Goal: Check status: Check status

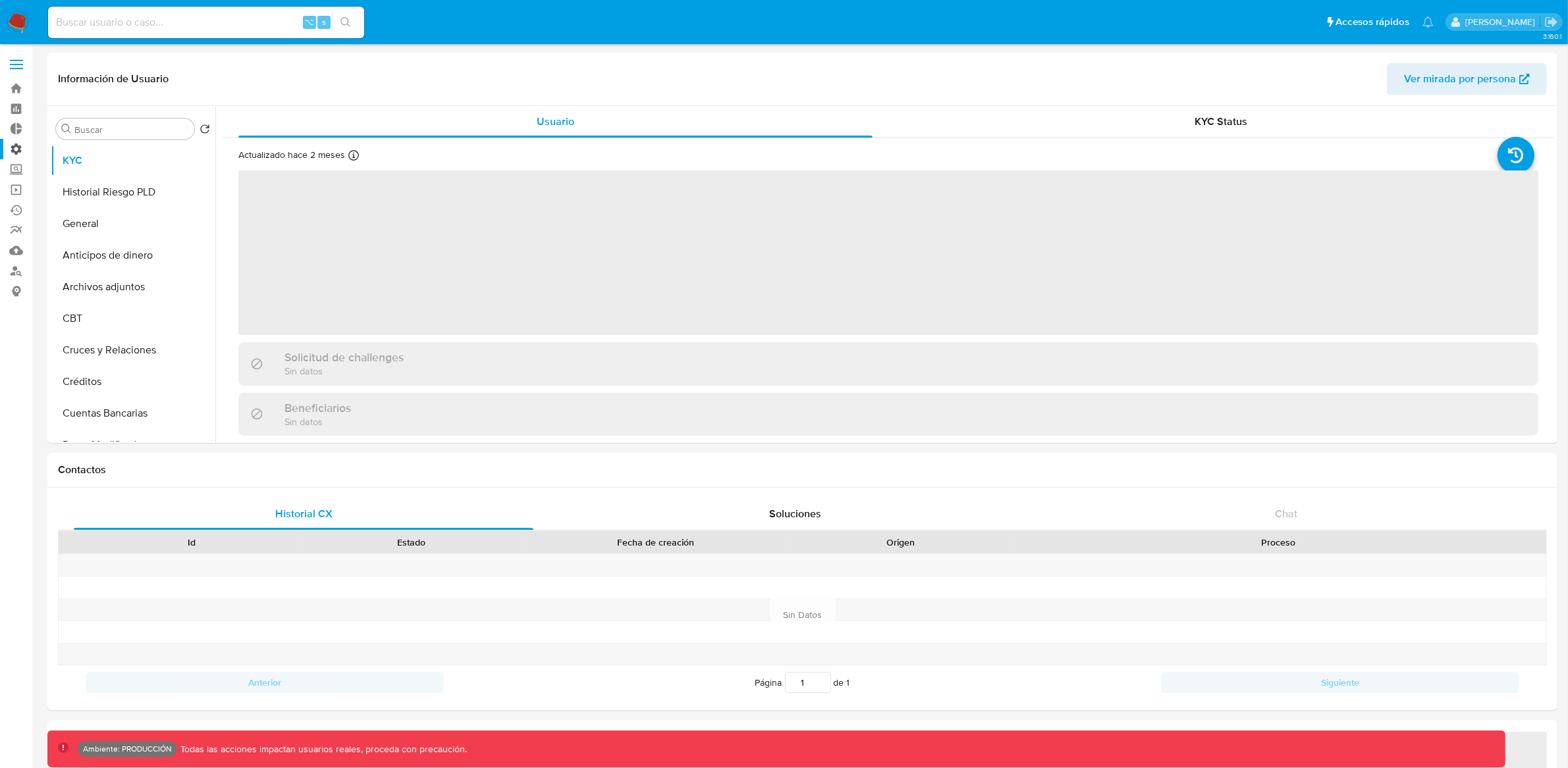
select select "10"
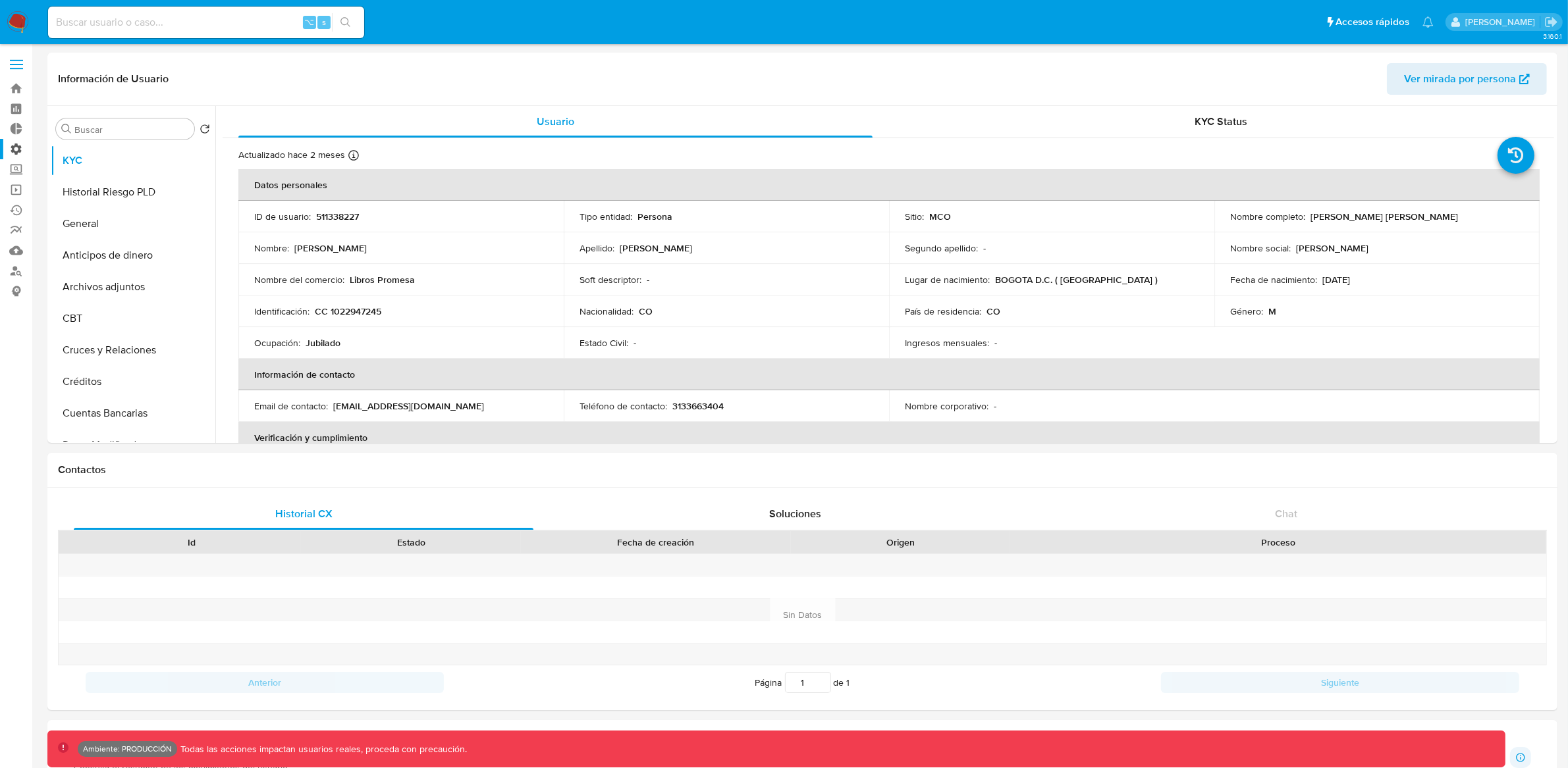
click at [21, 145] on label "Administración" at bounding box center [78, 149] width 157 height 21
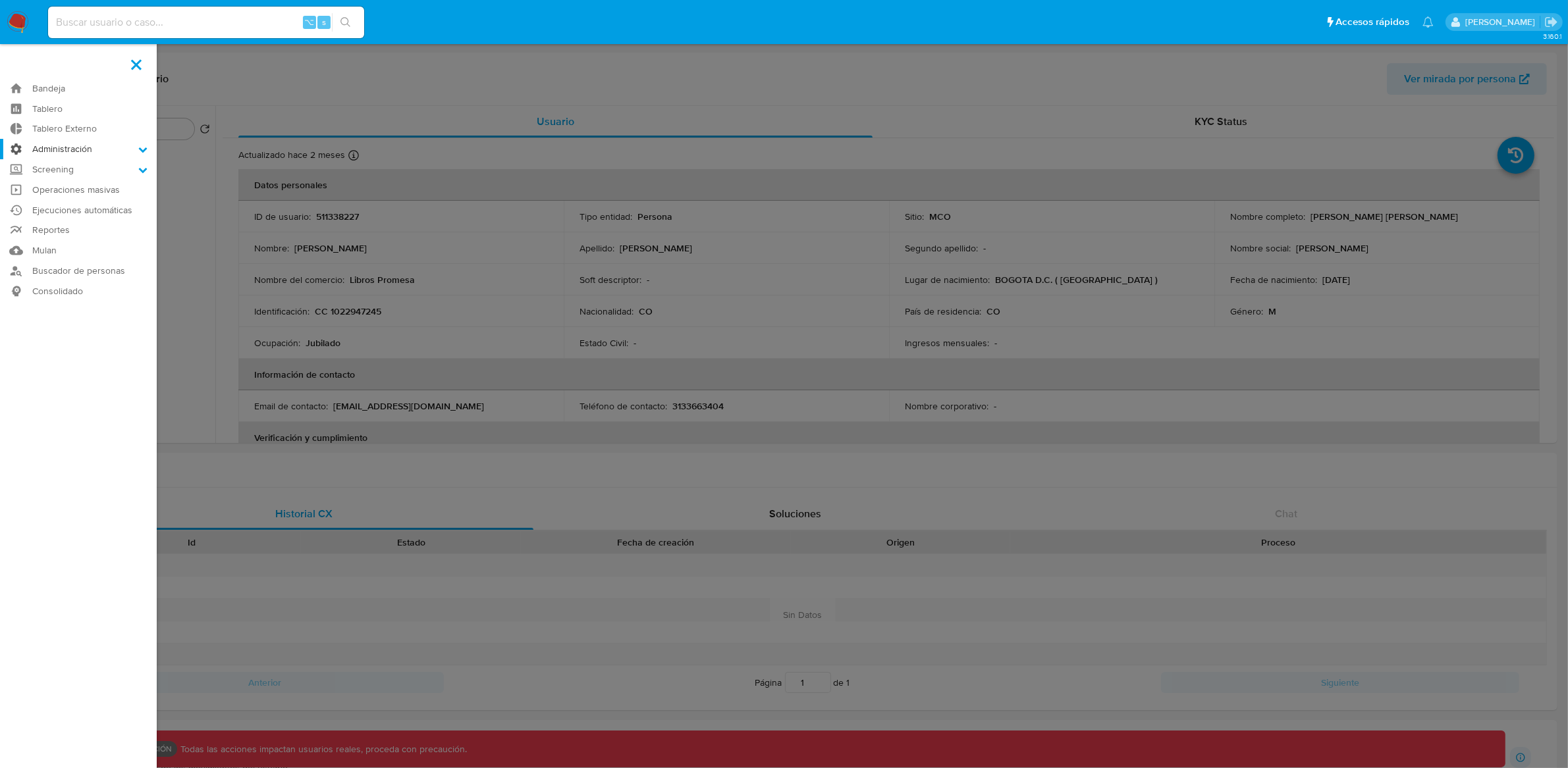
click at [0, 0] on input "Administración" at bounding box center [0, 0] width 0 height 0
click at [73, 170] on link "Reglas" at bounding box center [78, 167] width 157 height 16
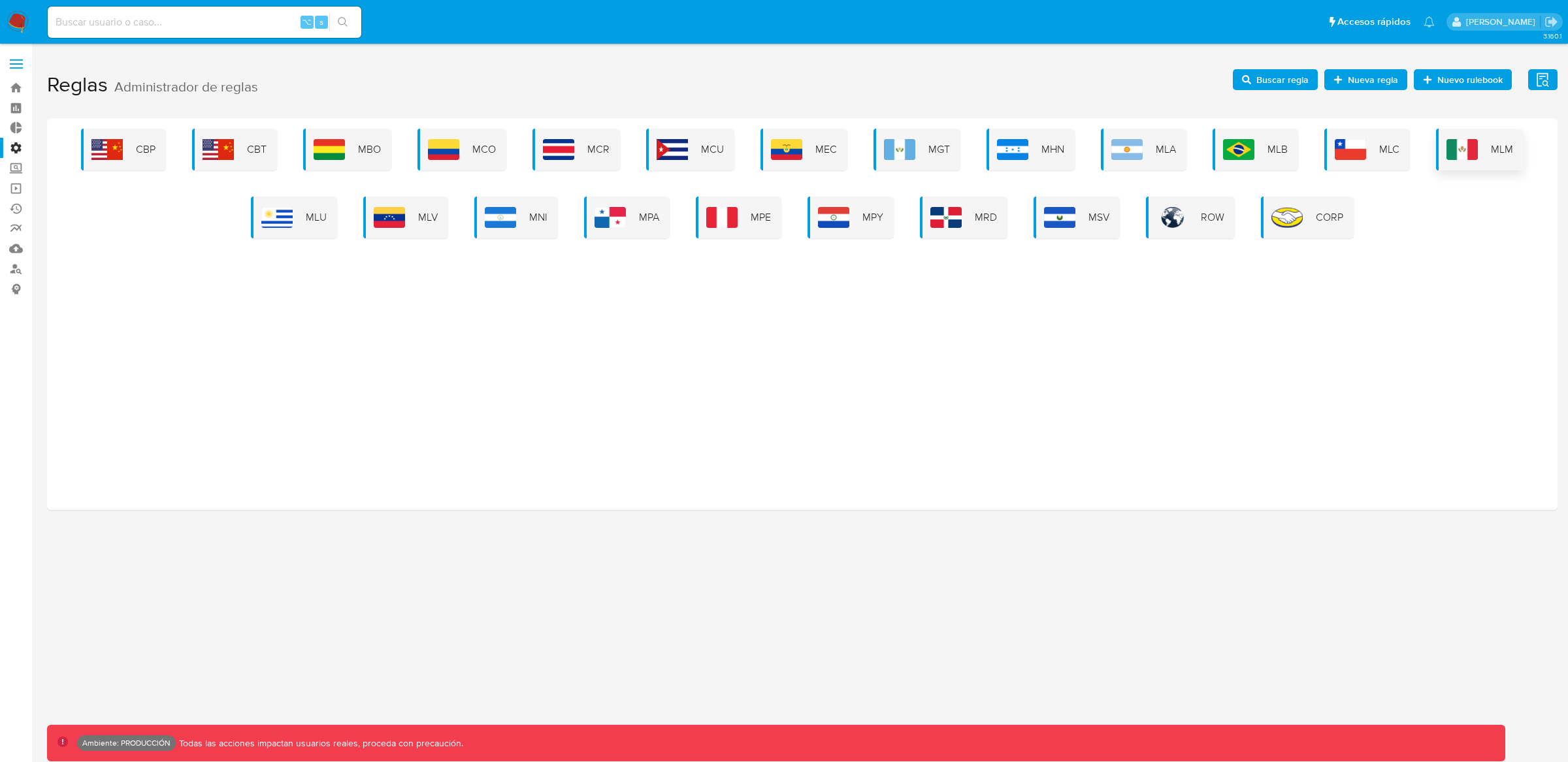
click at [1457, 159] on img at bounding box center [1462, 149] width 31 height 21
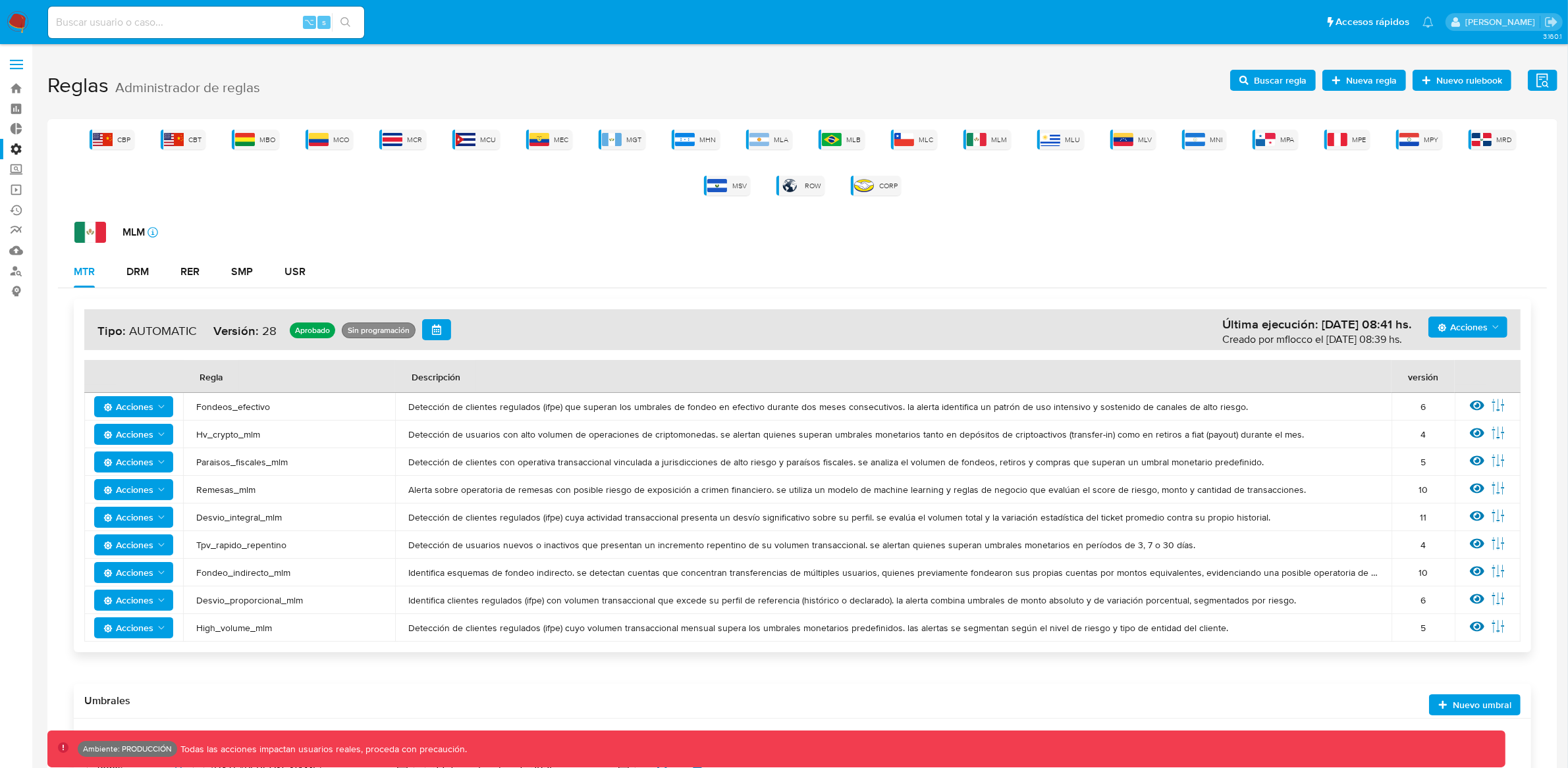
click at [1473, 330] on span "Acciones" at bounding box center [1462, 327] width 50 height 21
click at [1456, 464] on button "Ejecuciones" at bounding box center [1467, 454] width 118 height 31
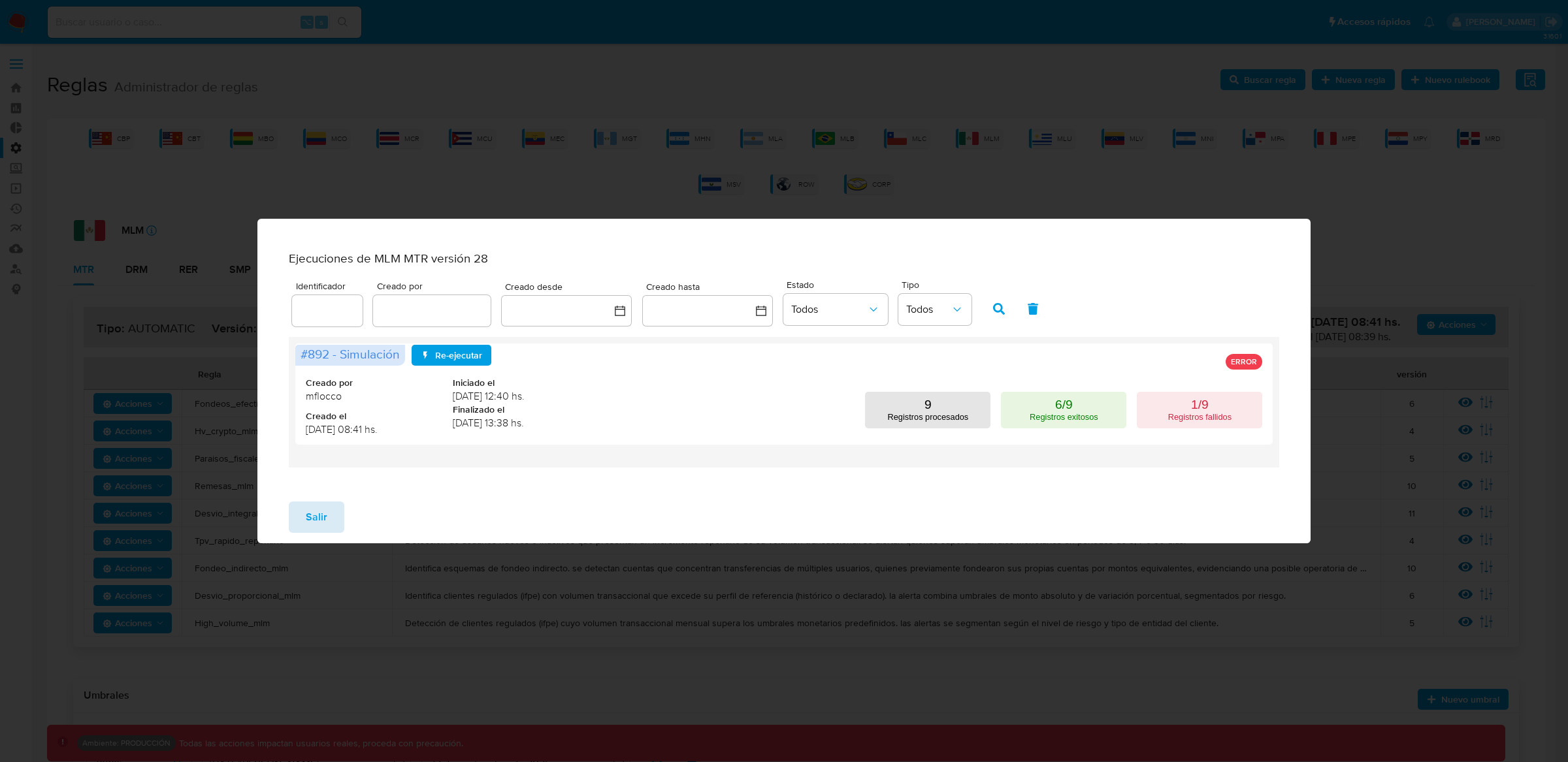
click at [310, 524] on span "Salir" at bounding box center [316, 517] width 22 height 29
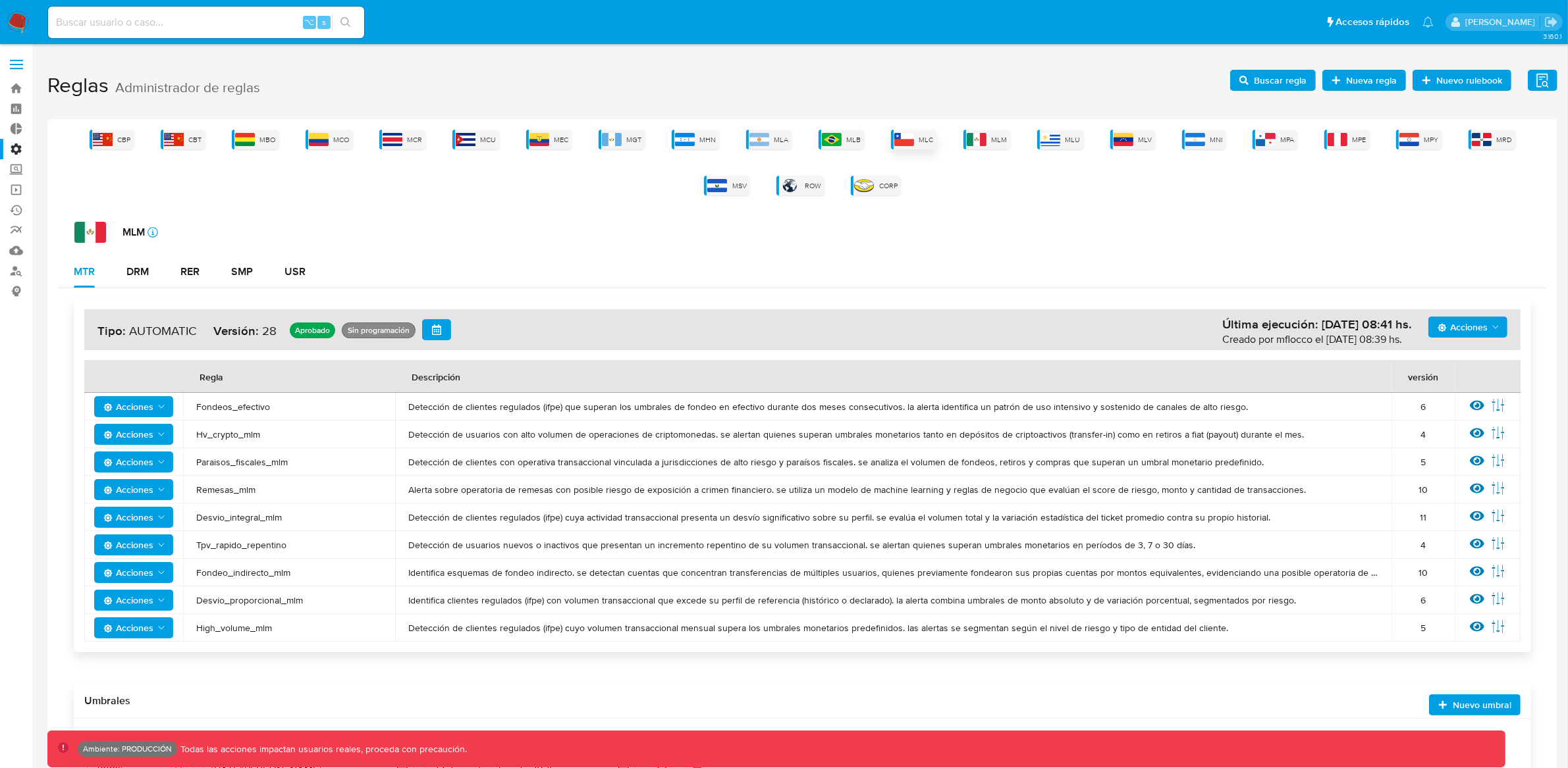
click at [916, 141] on div "MLC" at bounding box center [914, 139] width 46 height 20
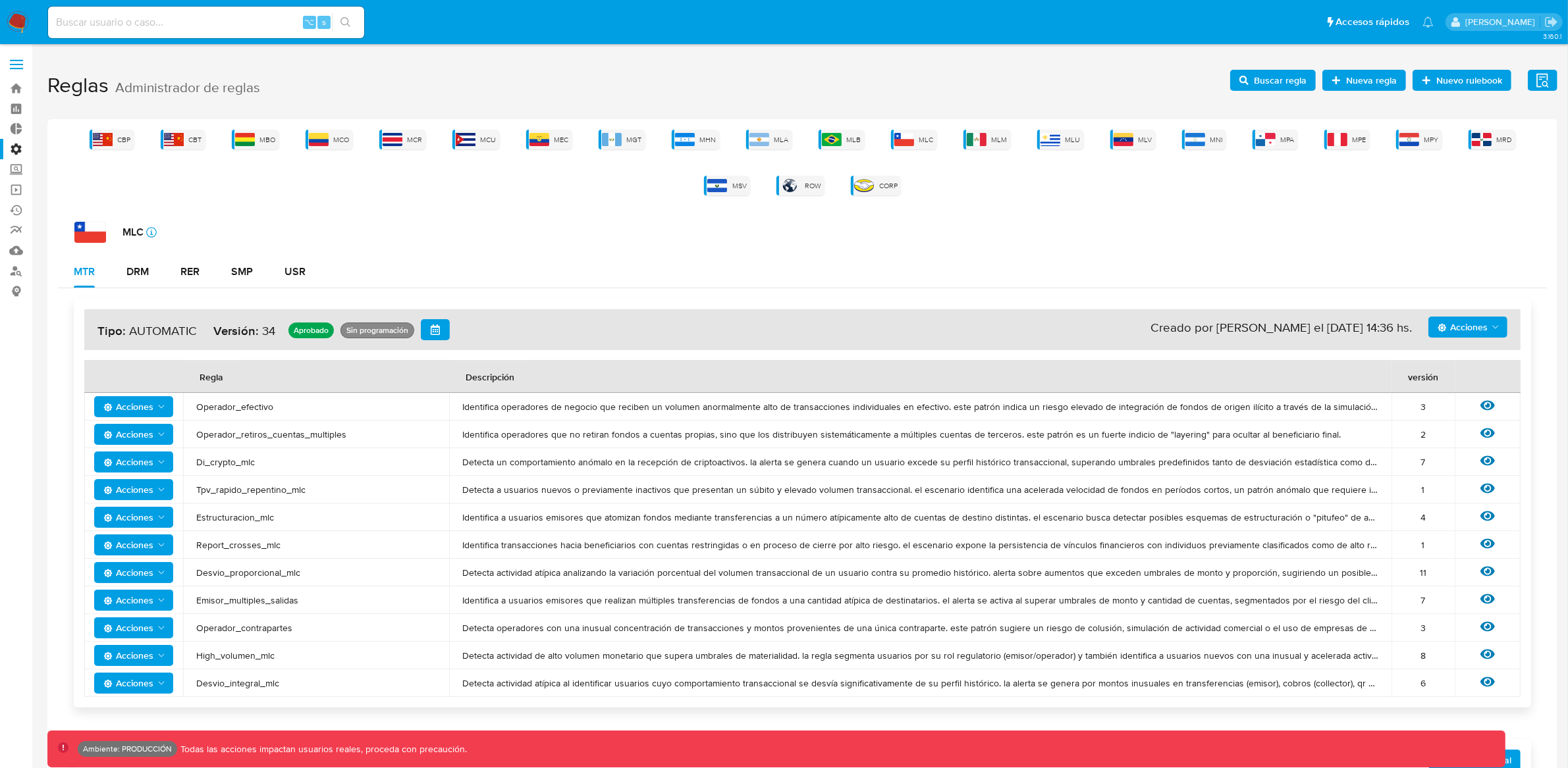
click at [1472, 329] on span "Acciones" at bounding box center [1462, 327] width 50 height 21
click at [1457, 452] on button "Ejecuciones" at bounding box center [1467, 454] width 118 height 31
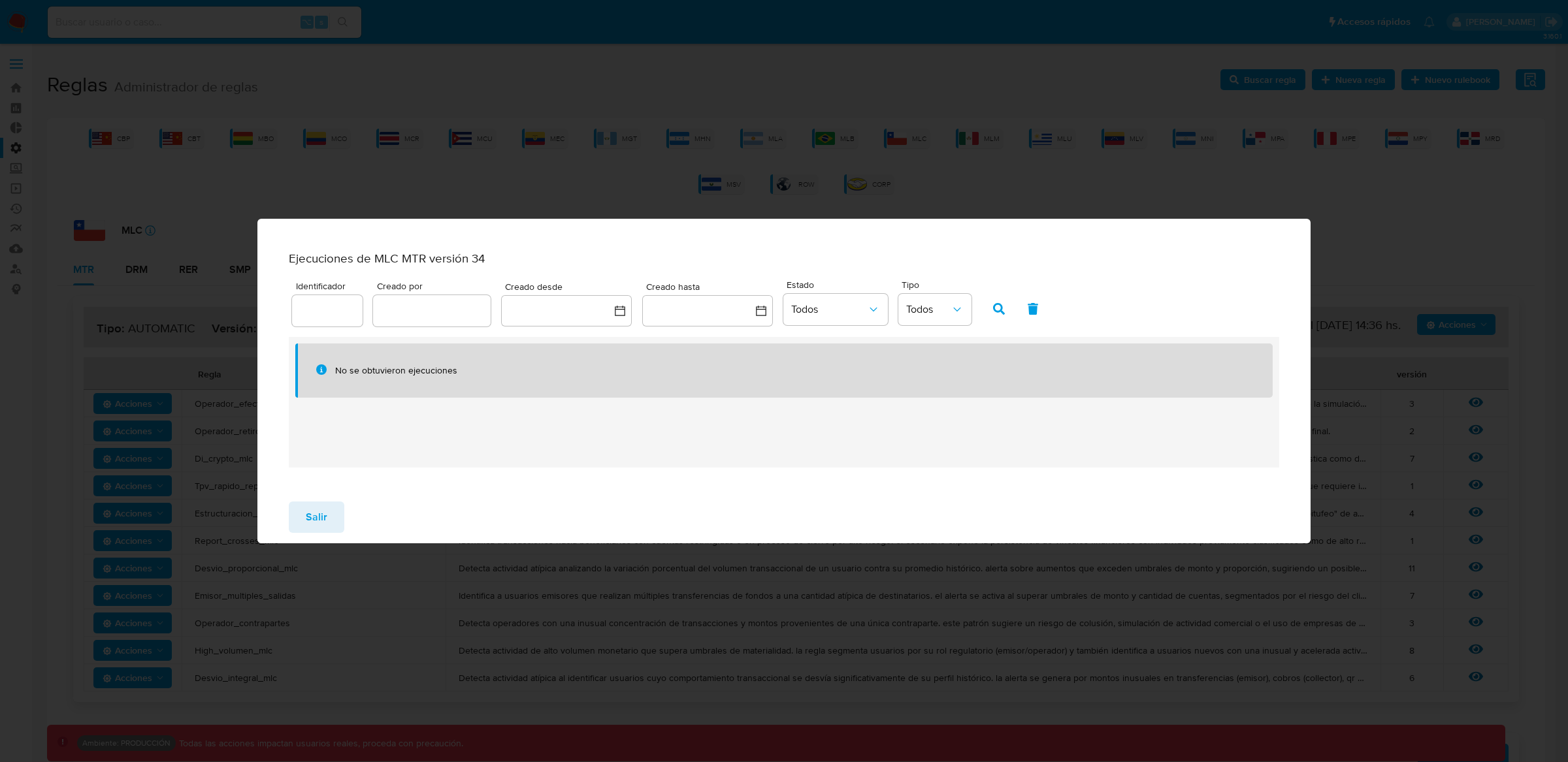
click at [310, 540] on div "Salir" at bounding box center [785, 517] width 1054 height 52
click at [311, 527] on span "Salir" at bounding box center [316, 517] width 22 height 29
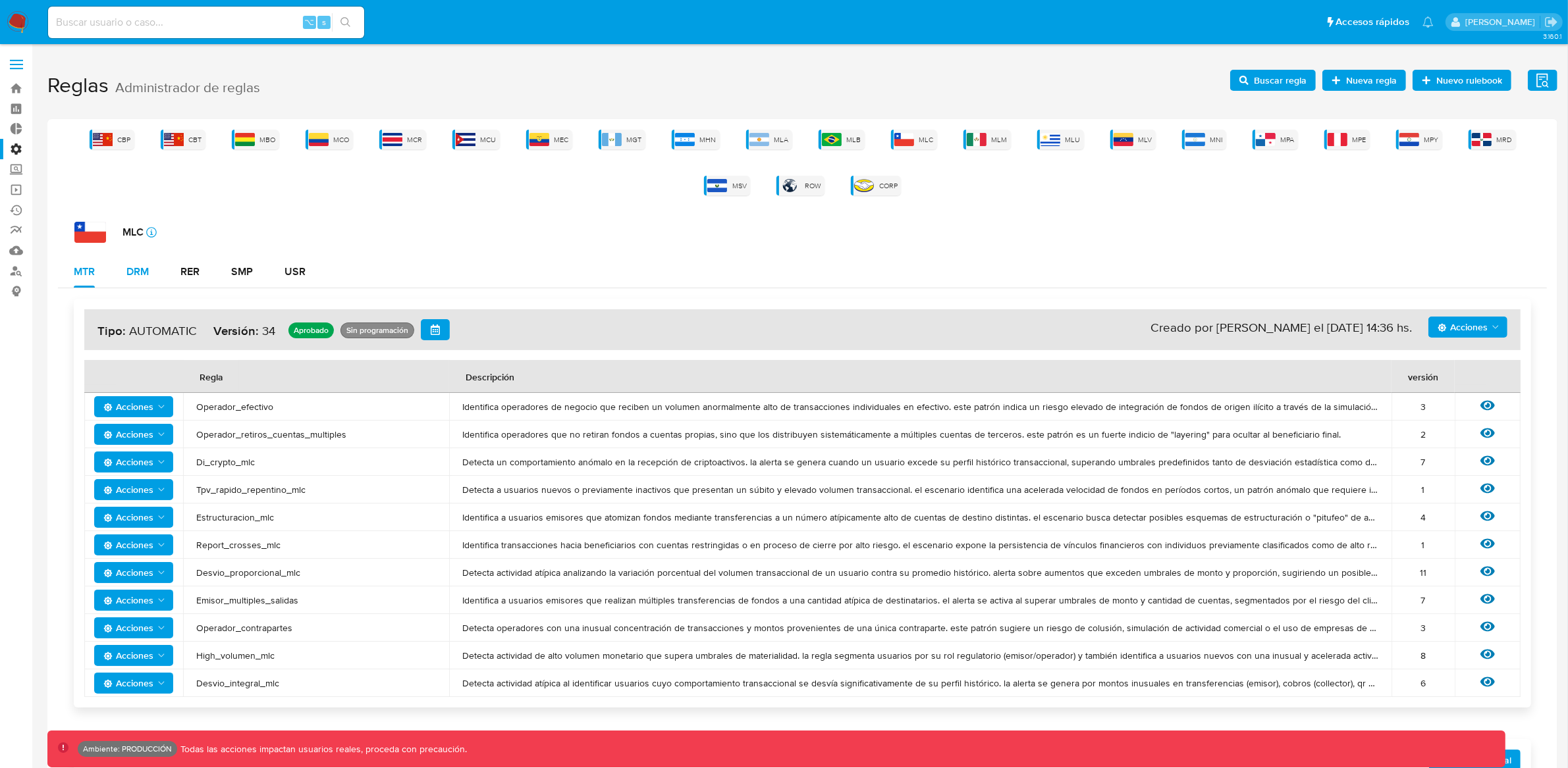
click at [133, 276] on div "DRM" at bounding box center [138, 271] width 23 height 10
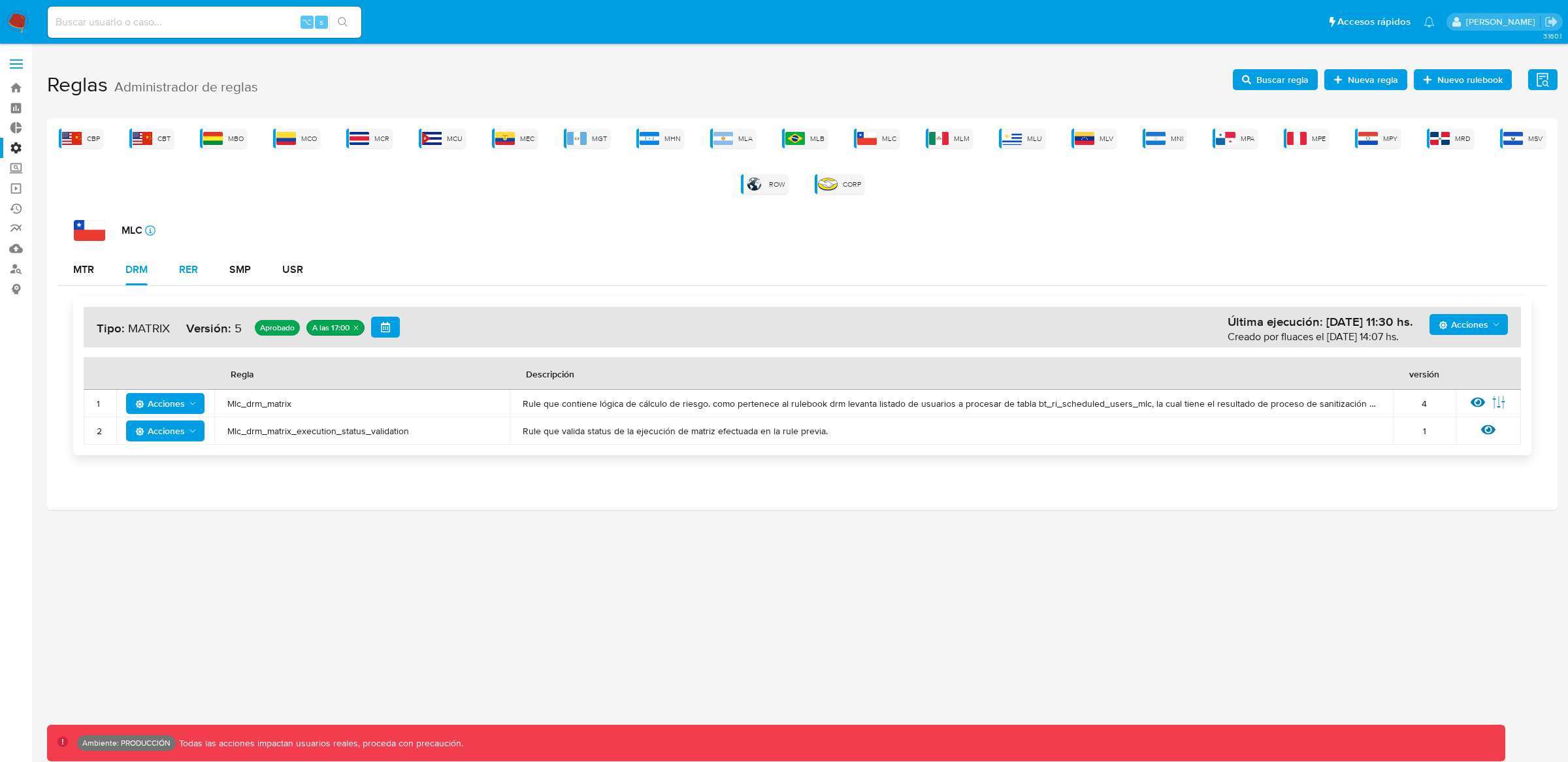
click at [180, 264] on div "RER" at bounding box center [188, 269] width 19 height 10
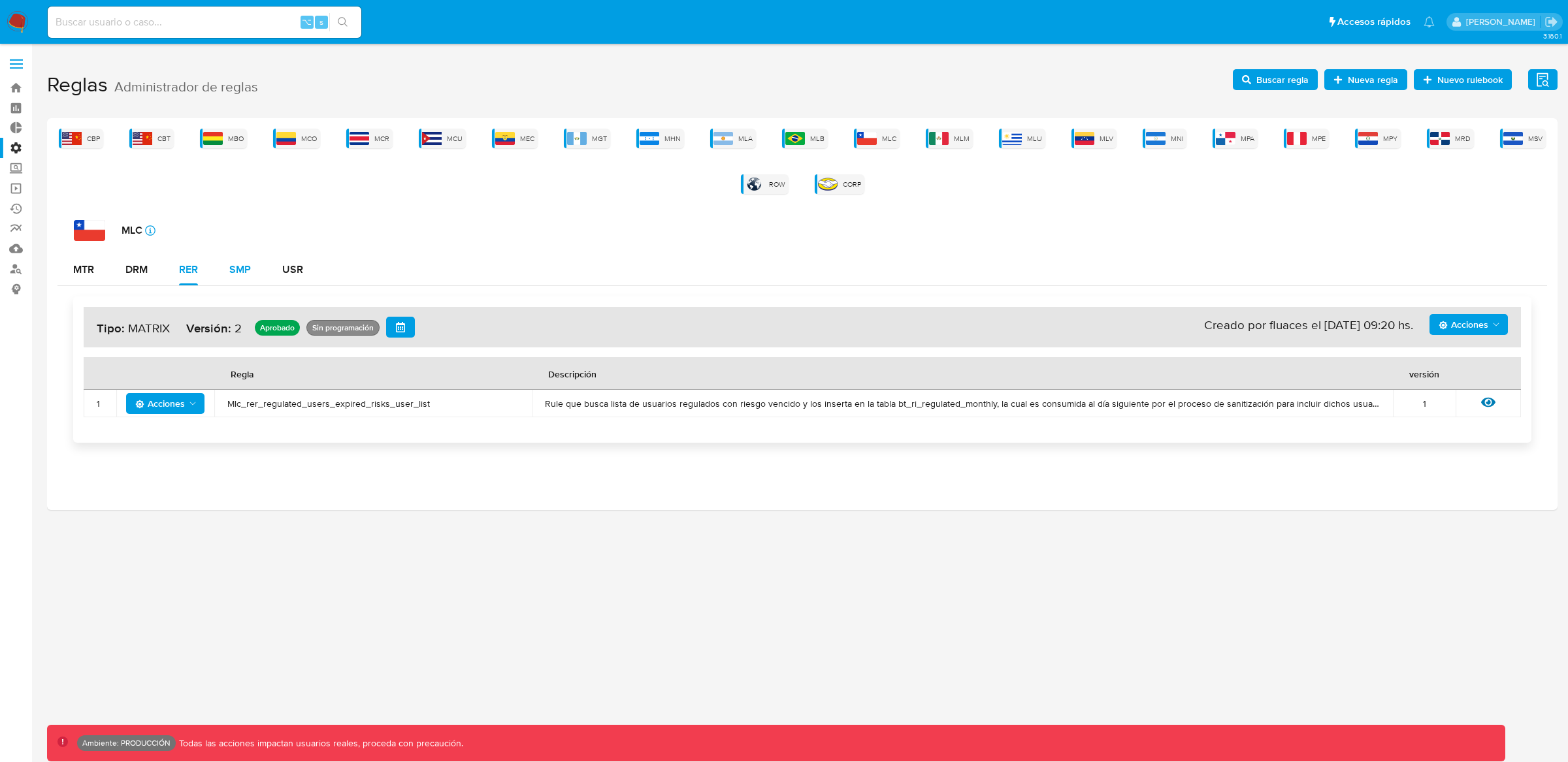
click at [245, 270] on div "SMP" at bounding box center [240, 269] width 22 height 10
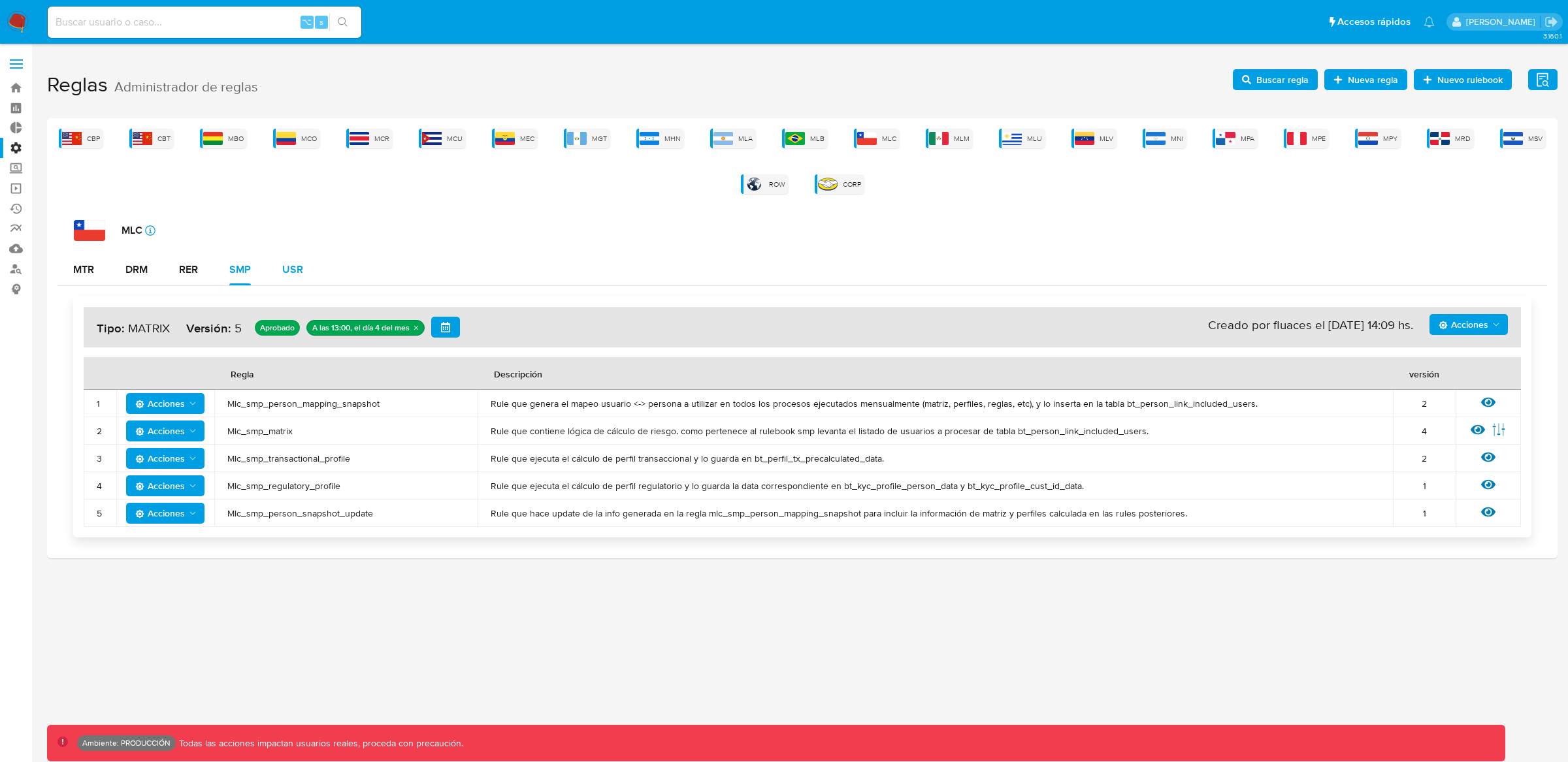
click at [313, 267] on button "USR" at bounding box center [293, 269] width 53 height 31
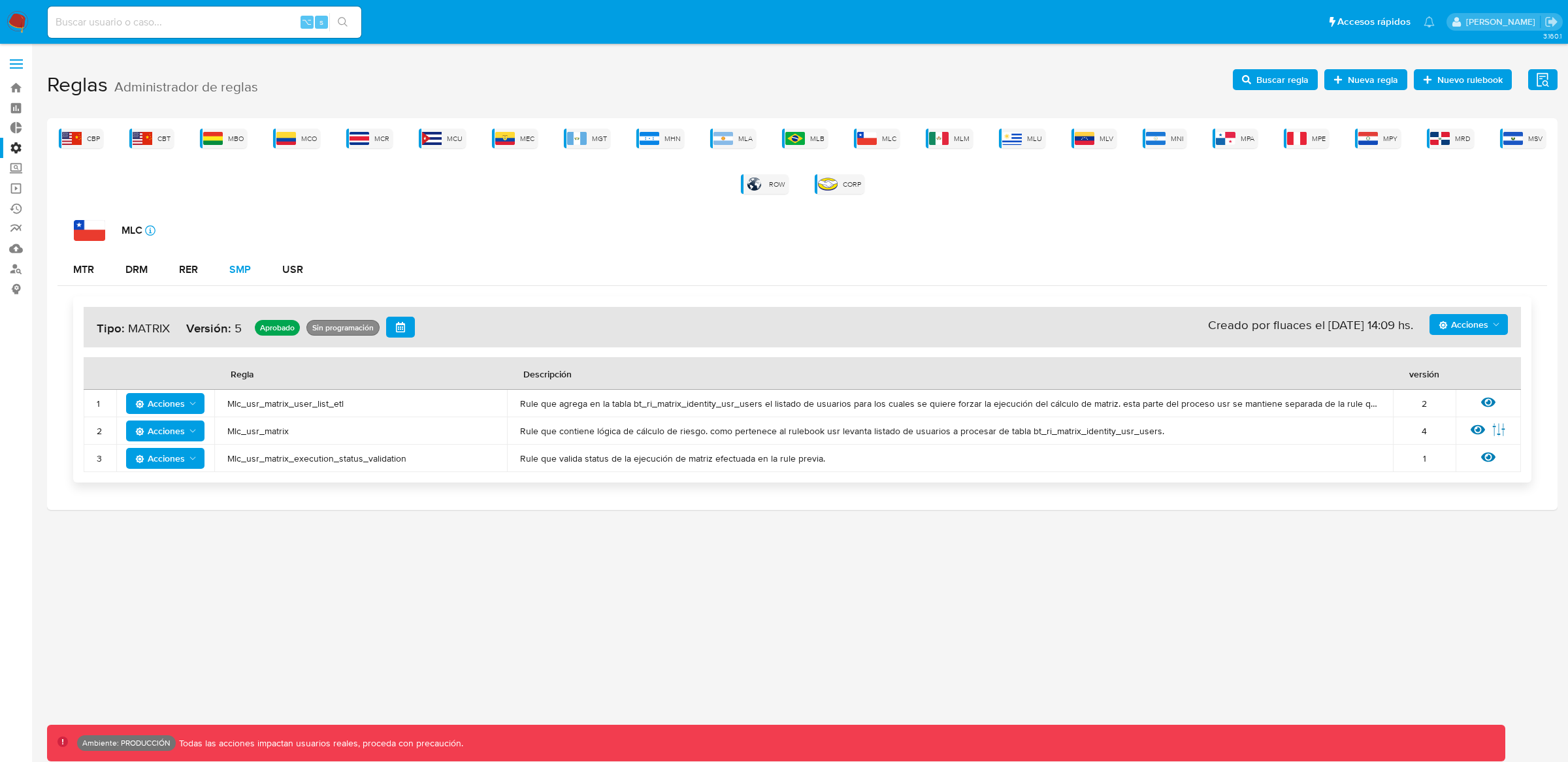
click at [251, 275] on div "SMP" at bounding box center [240, 269] width 22 height 10
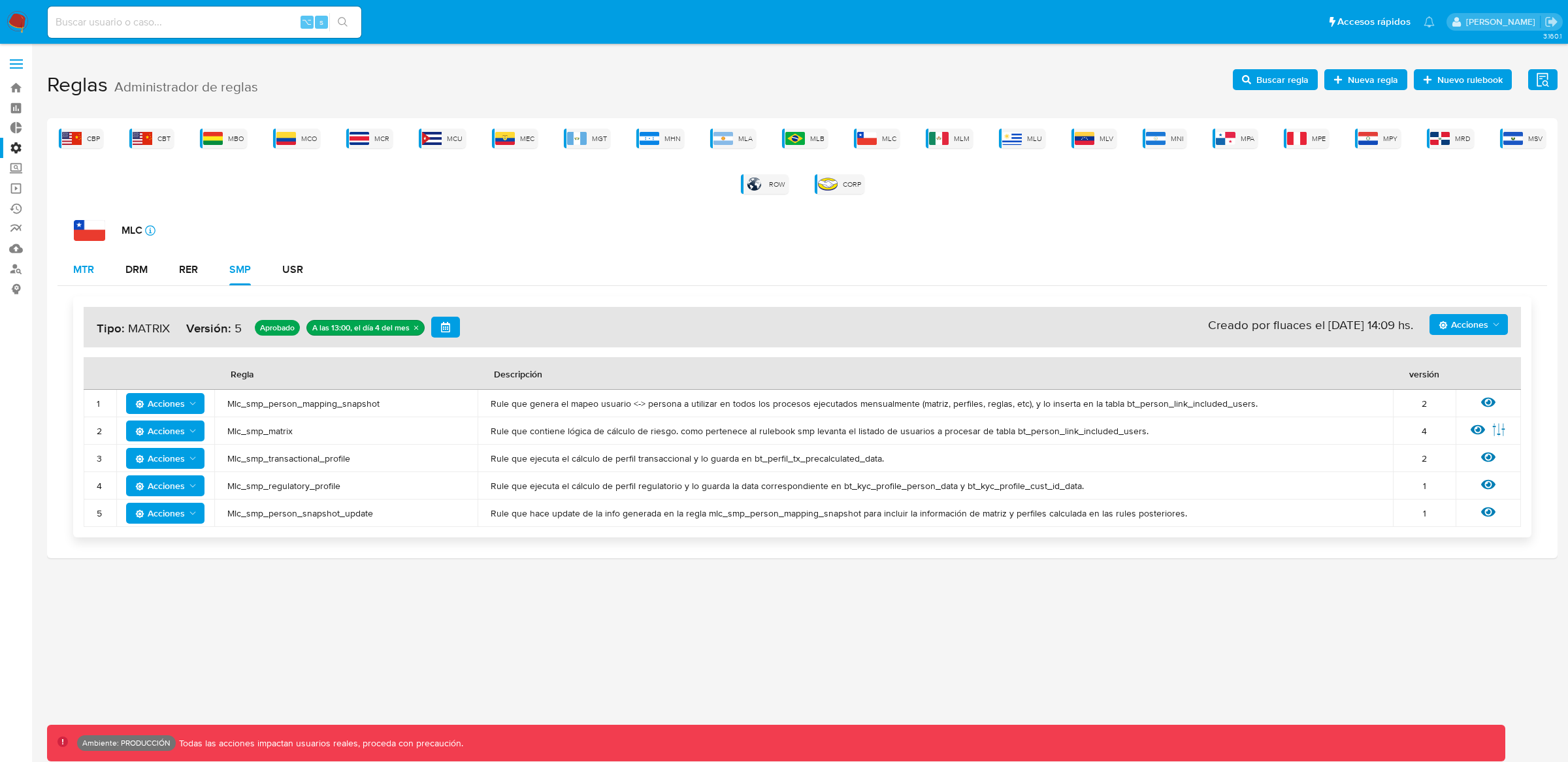
click at [104, 273] on button "MTR" at bounding box center [83, 269] width 53 height 31
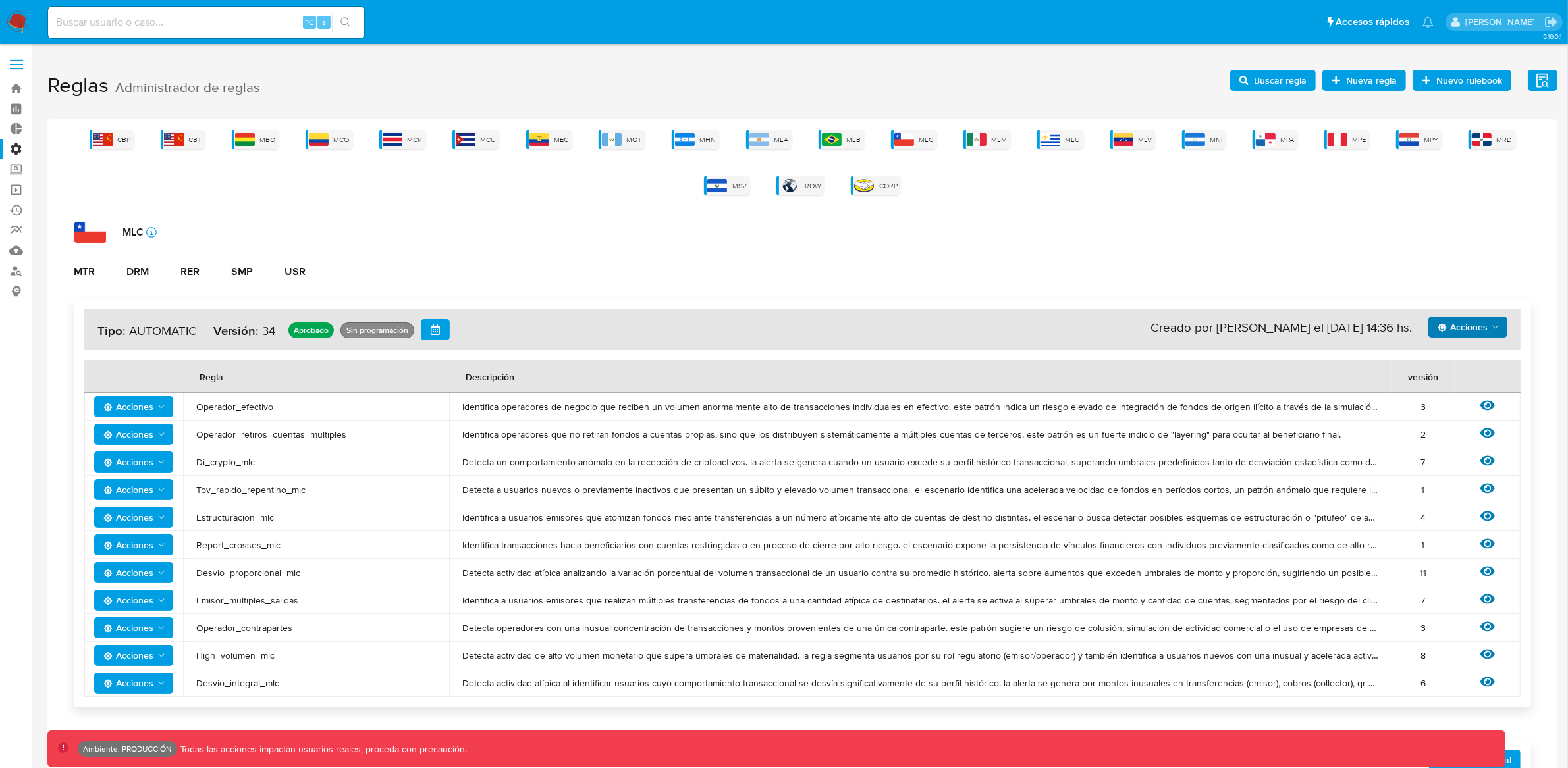
click at [1465, 329] on span "Acciones" at bounding box center [1462, 327] width 50 height 21
click at [1443, 451] on button "Ejecuciones" at bounding box center [1467, 454] width 118 height 31
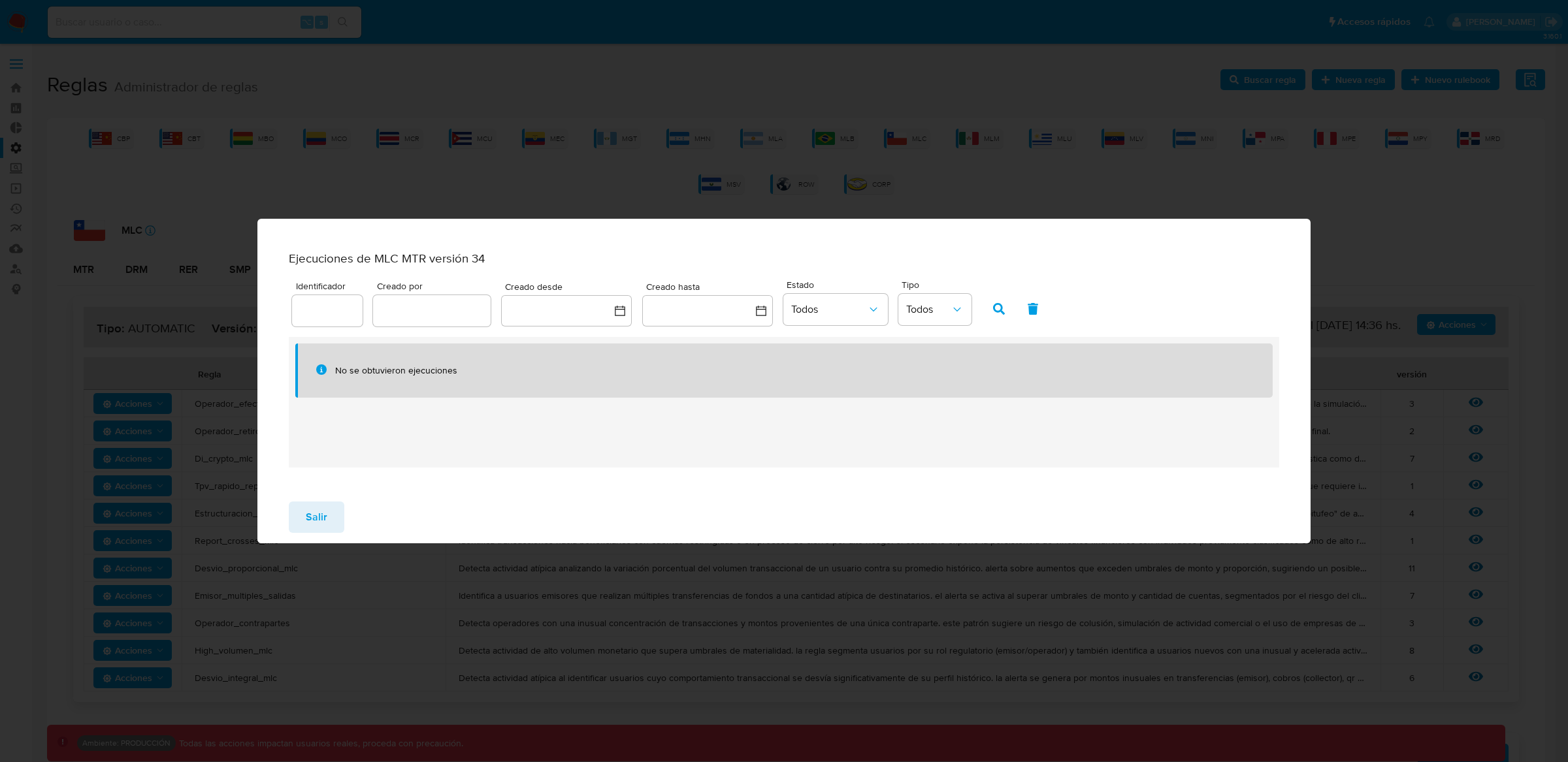
click at [610, 439] on div "No se obtuvieron ejecuciones" at bounding box center [784, 402] width 991 height 130
click at [344, 318] on input "number" at bounding box center [355, 311] width 128 height 17
click at [485, 264] on h1 "Ejecuciones de MLC MTR versión 34" at bounding box center [386, 258] width 196 height 16
click at [568, 436] on div "No se obtuvieron ejecuciones" at bounding box center [784, 402] width 991 height 130
click at [339, 518] on button "Salir" at bounding box center [316, 516] width 55 height 31
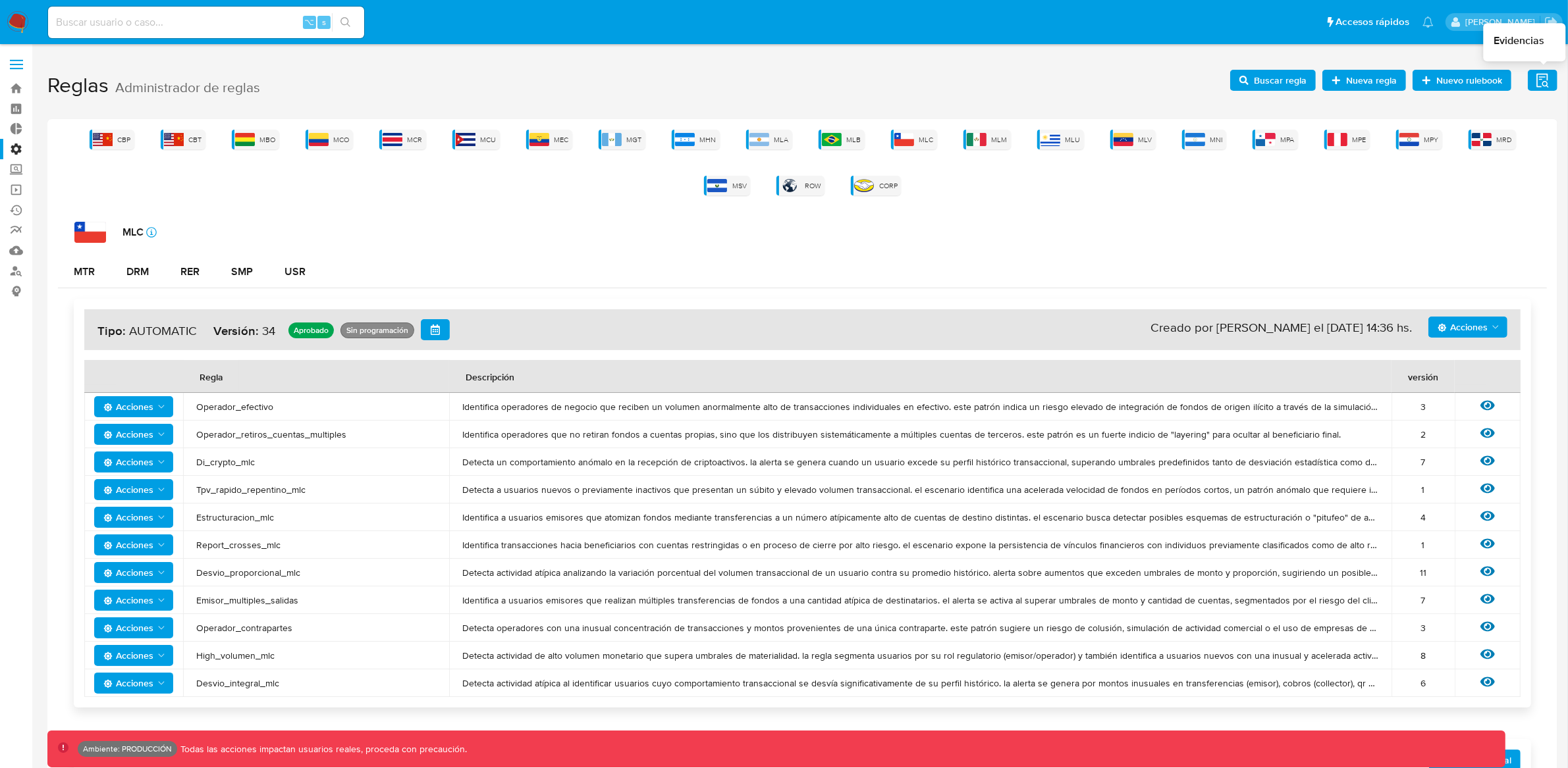
click at [1541, 77] on icon "button" at bounding box center [1542, 79] width 12 height 14
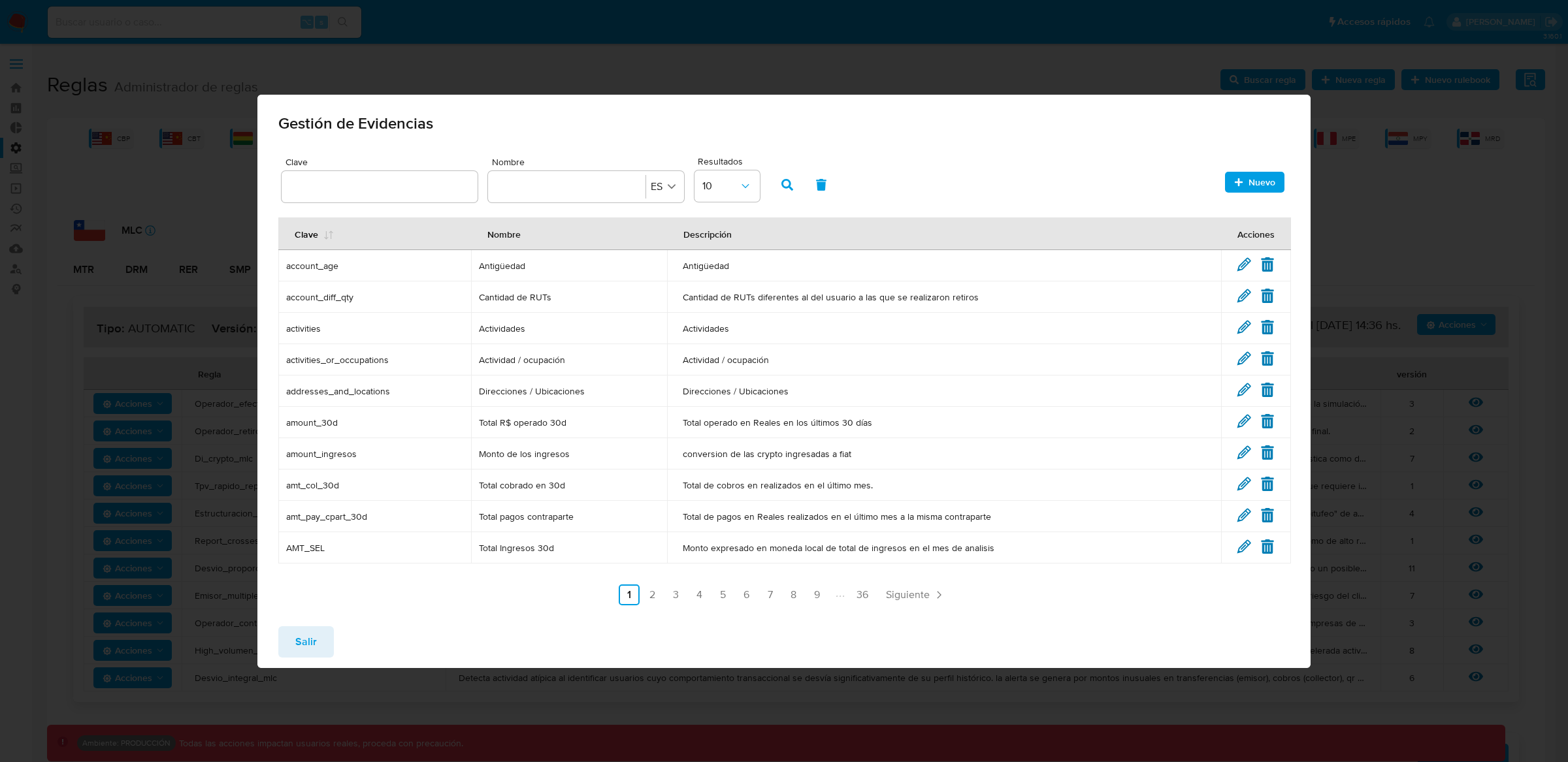
click at [383, 189] on input "text" at bounding box center [379, 187] width 196 height 17
click at [424, 585] on ul "Anterior 1 2 3 4 5 6 7 8 9 36 Siguiente" at bounding box center [784, 595] width 1012 height 21
click at [322, 640] on button "Salir" at bounding box center [306, 641] width 55 height 31
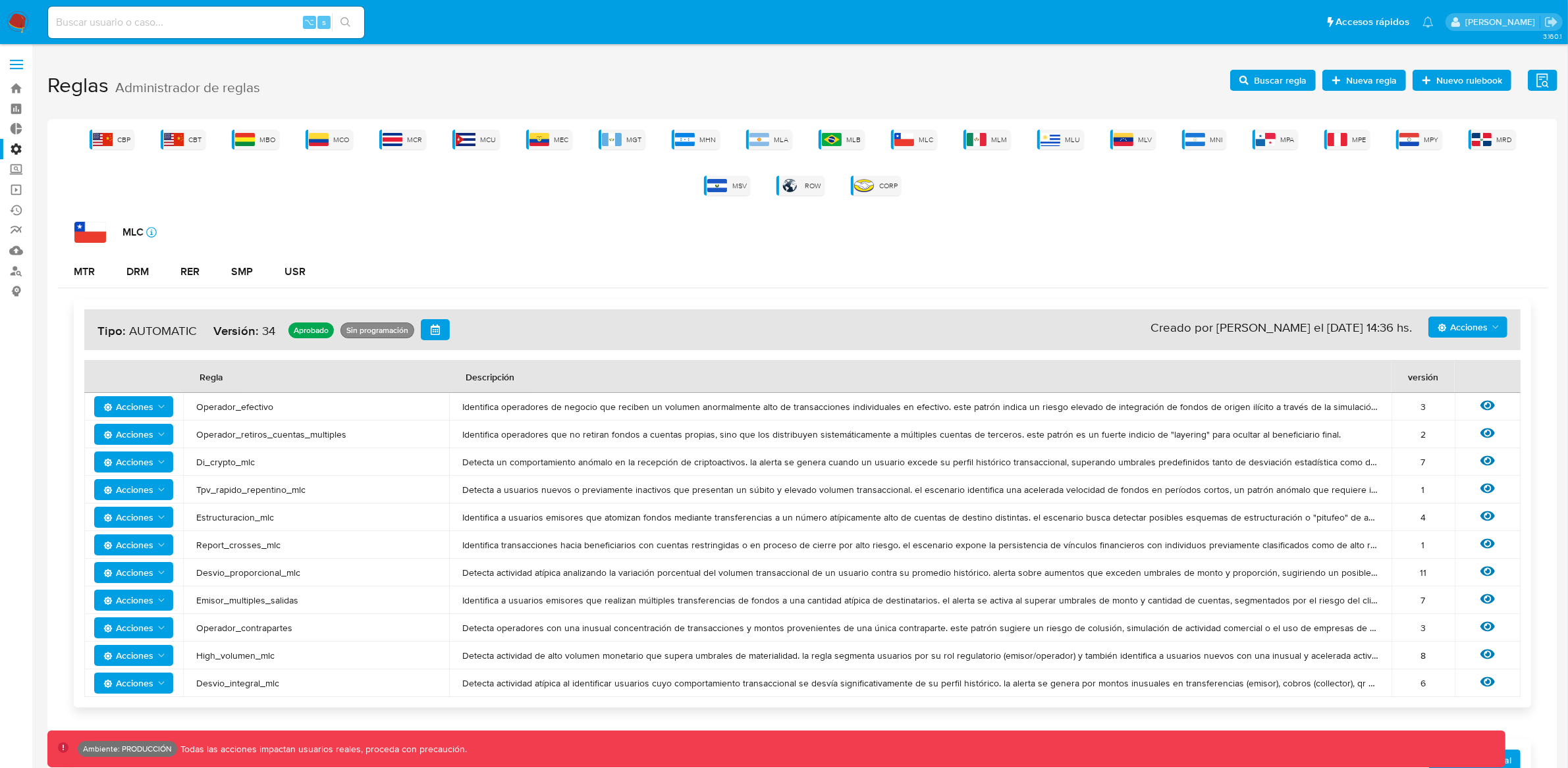
click at [1249, 83] on icon "button" at bounding box center [1244, 80] width 9 height 9
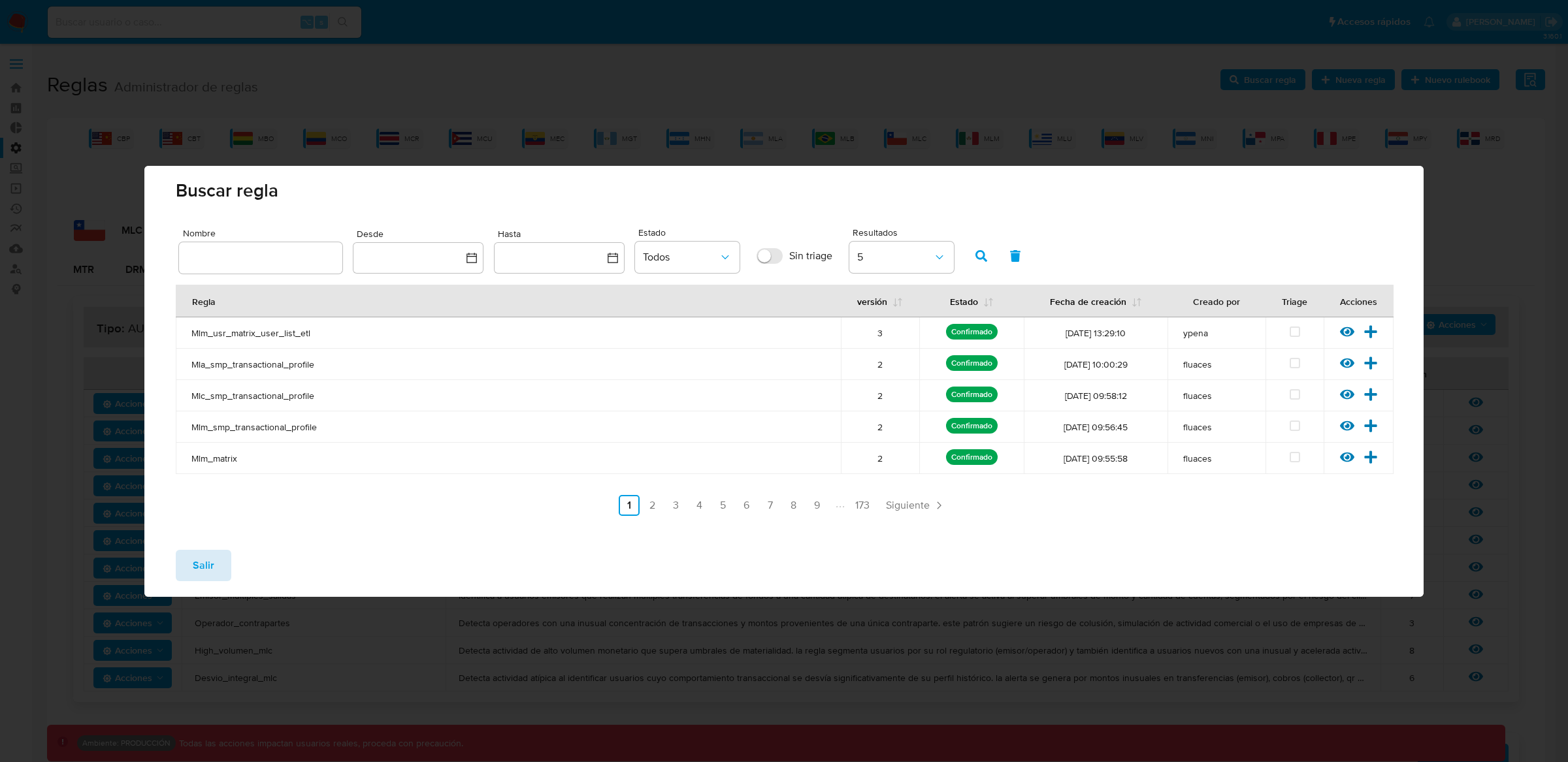
click at [194, 566] on span "Salir" at bounding box center [204, 565] width 22 height 29
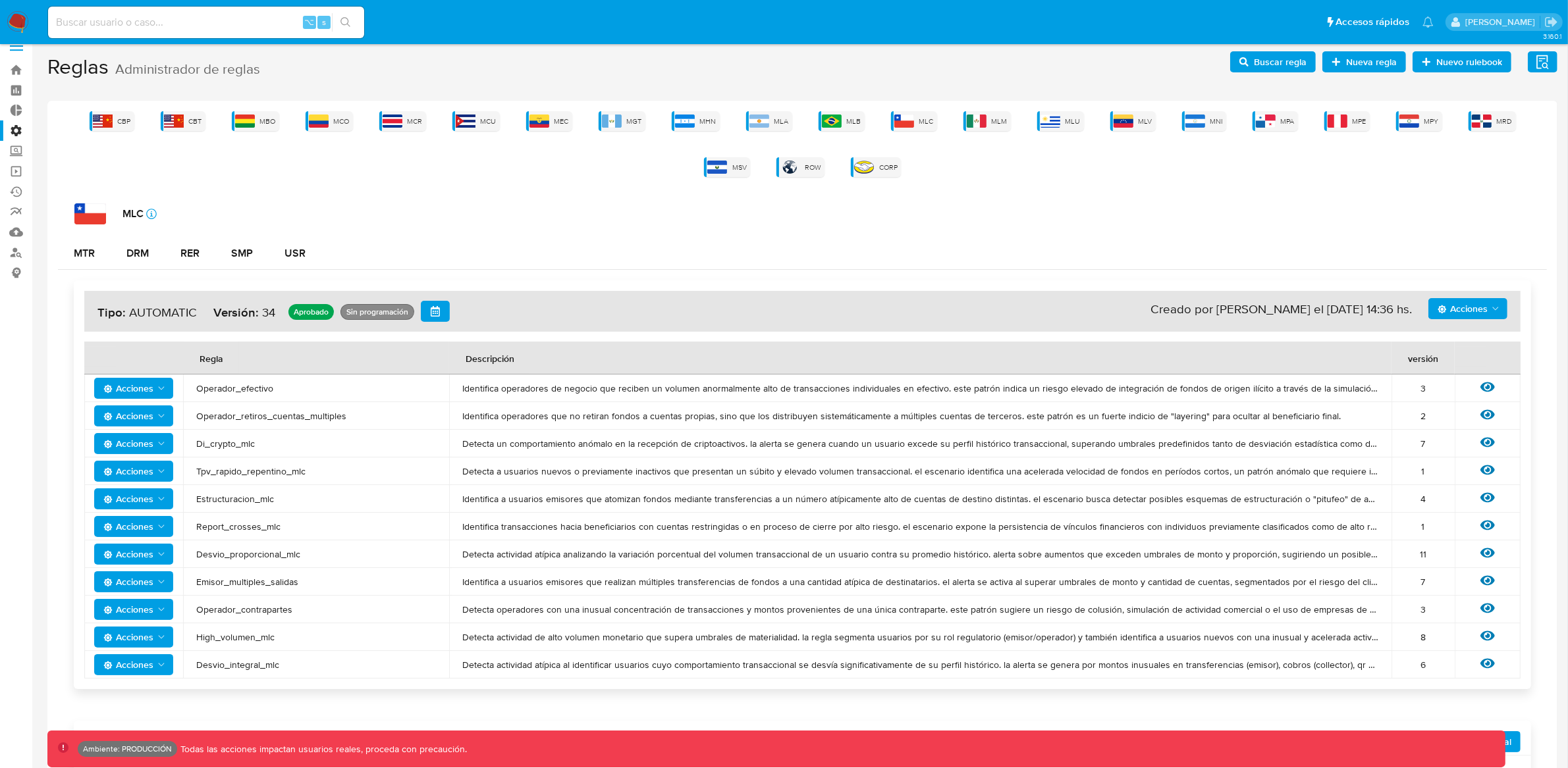
scroll to position [48, 0]
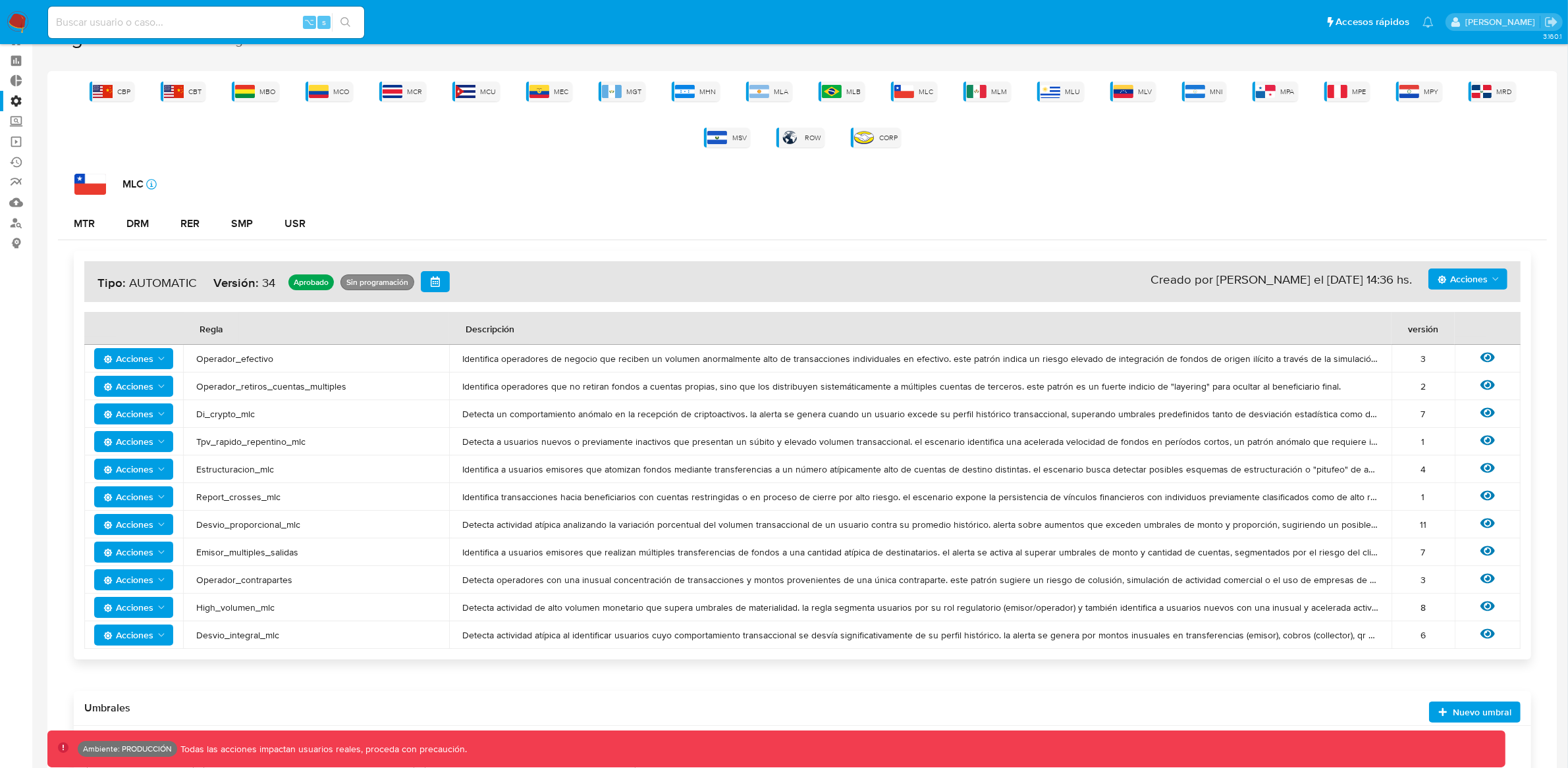
click at [1459, 279] on span "Acciones" at bounding box center [1462, 279] width 50 height 21
click at [1445, 399] on button "Ejecuciones" at bounding box center [1467, 406] width 118 height 31
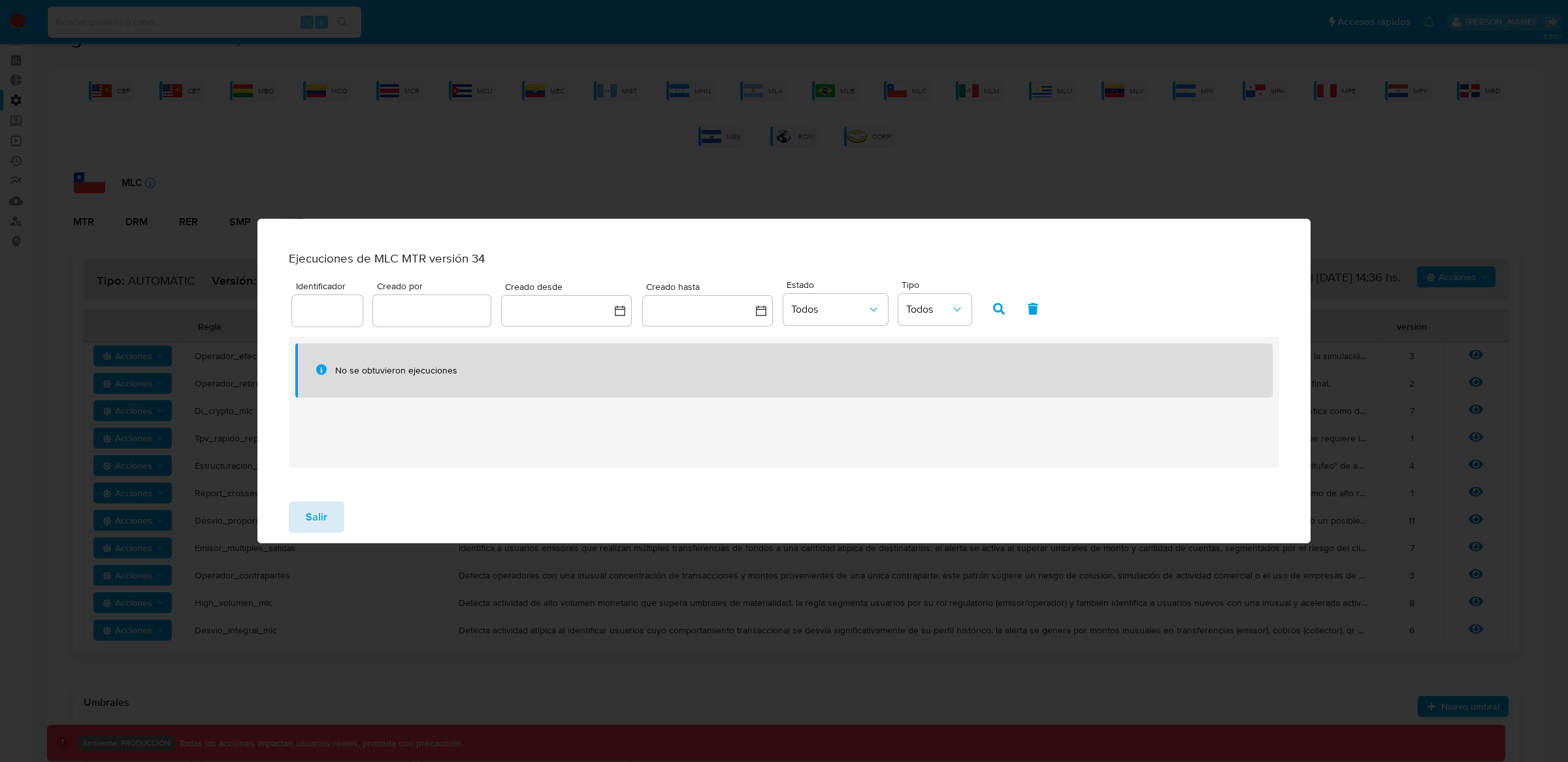
click at [323, 515] on span "Salir" at bounding box center [316, 517] width 22 height 29
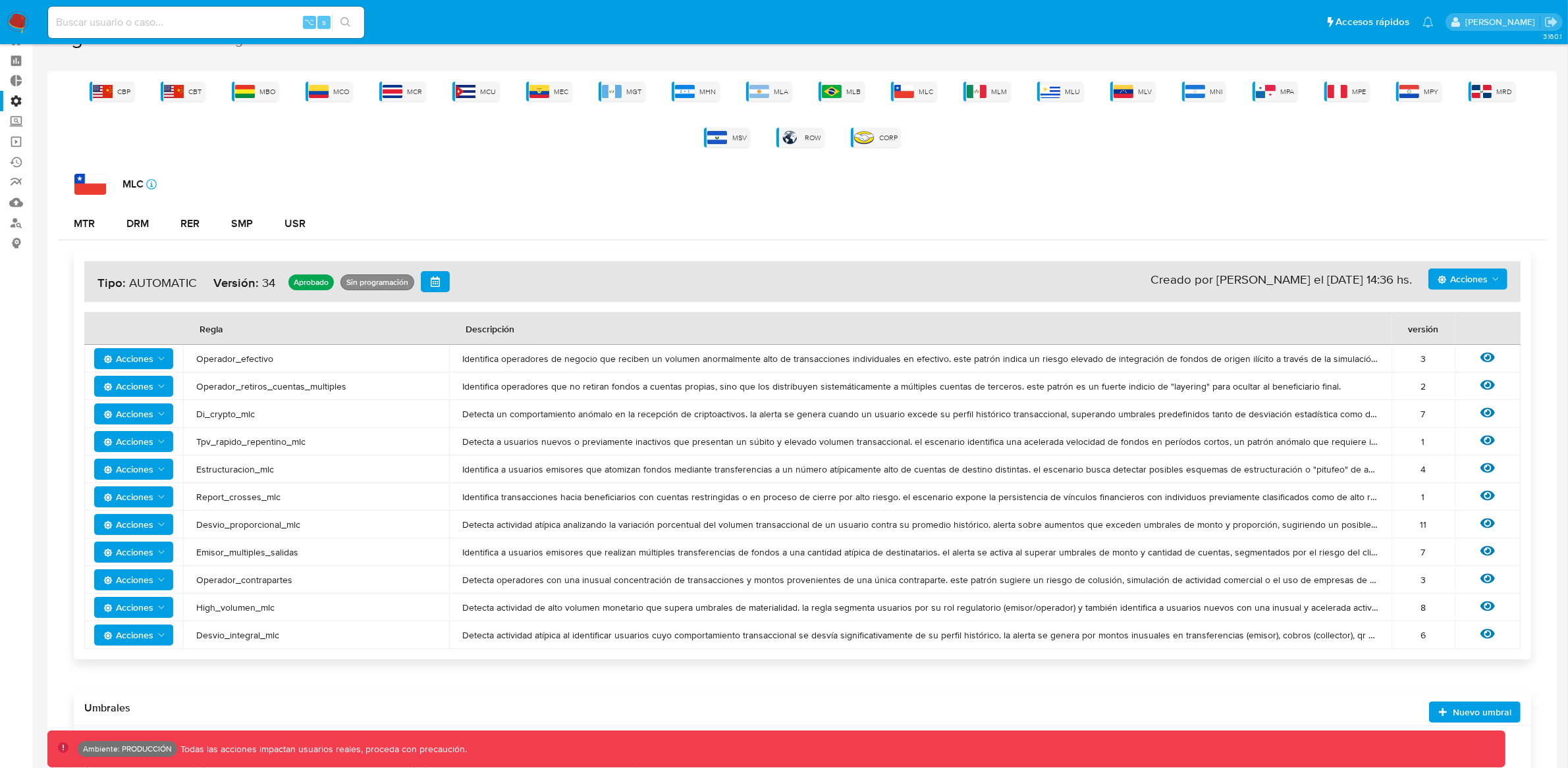
click at [1466, 282] on span "Acciones" at bounding box center [1462, 279] width 50 height 21
click at [1150, 212] on div "MTR DRM RER SMP USR" at bounding box center [801, 223] width 1489 height 31
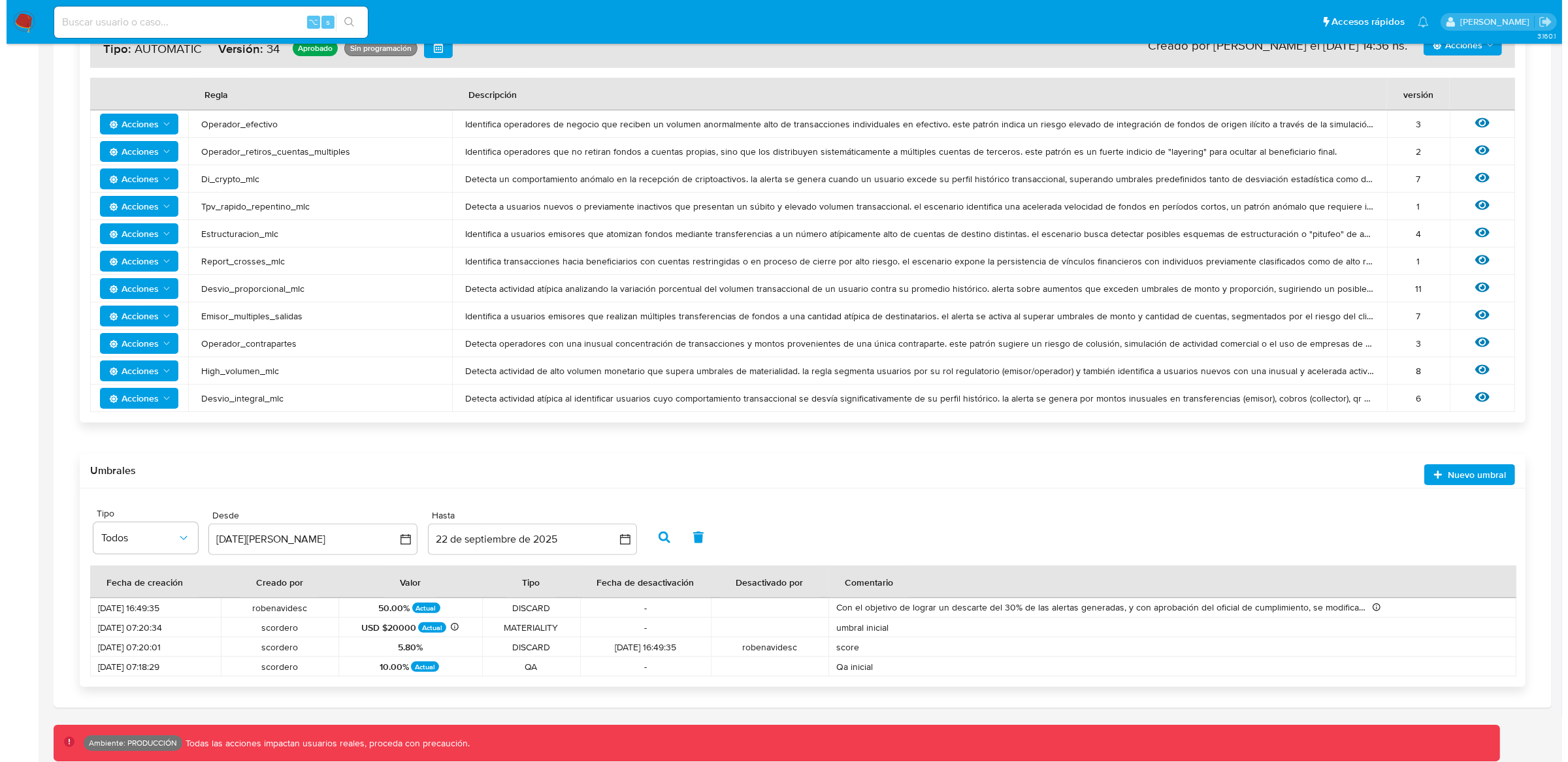
scroll to position [7, 0]
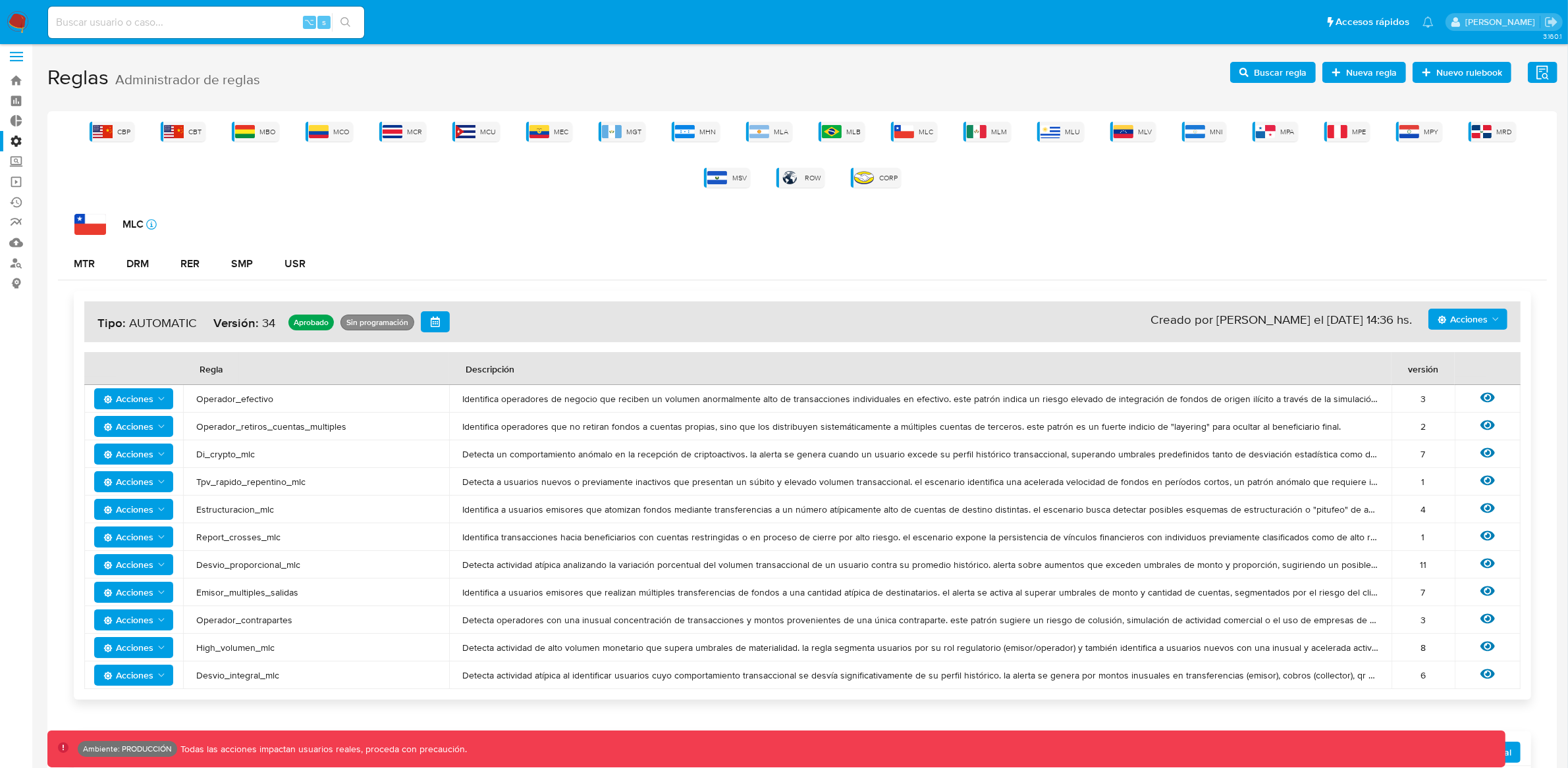
click at [1485, 320] on span "Acciones" at bounding box center [1462, 319] width 50 height 21
click at [1490, 424] on button "Ver registros" at bounding box center [1467, 415] width 118 height 31
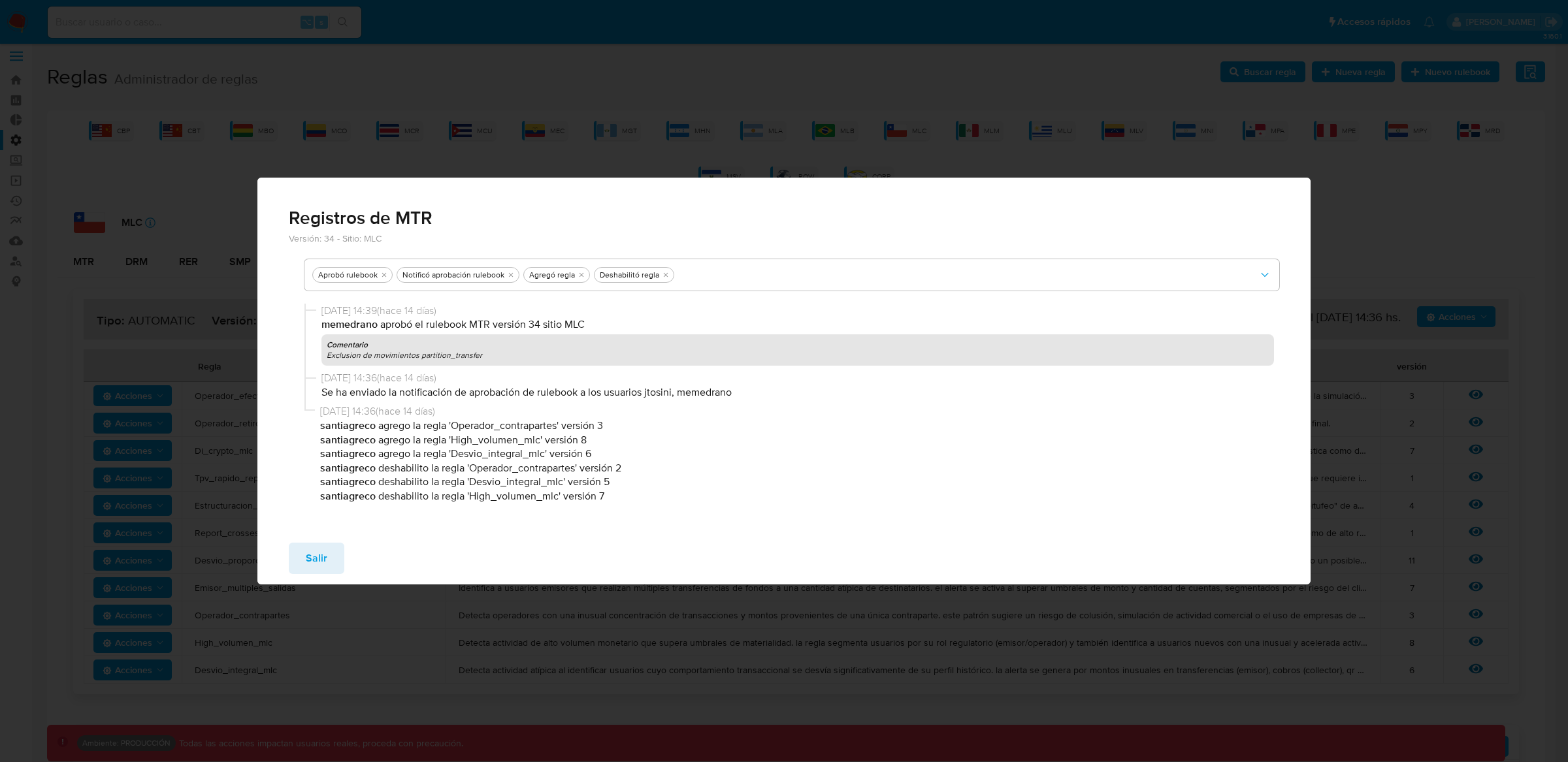
click at [432, 529] on div "Versión: 34 - Sitio: MLC Aprobó rulebook Notificó aprobación rulebook Agregó re…" at bounding box center [785, 381] width 1054 height 299
click at [326, 556] on button "Salir" at bounding box center [316, 558] width 55 height 31
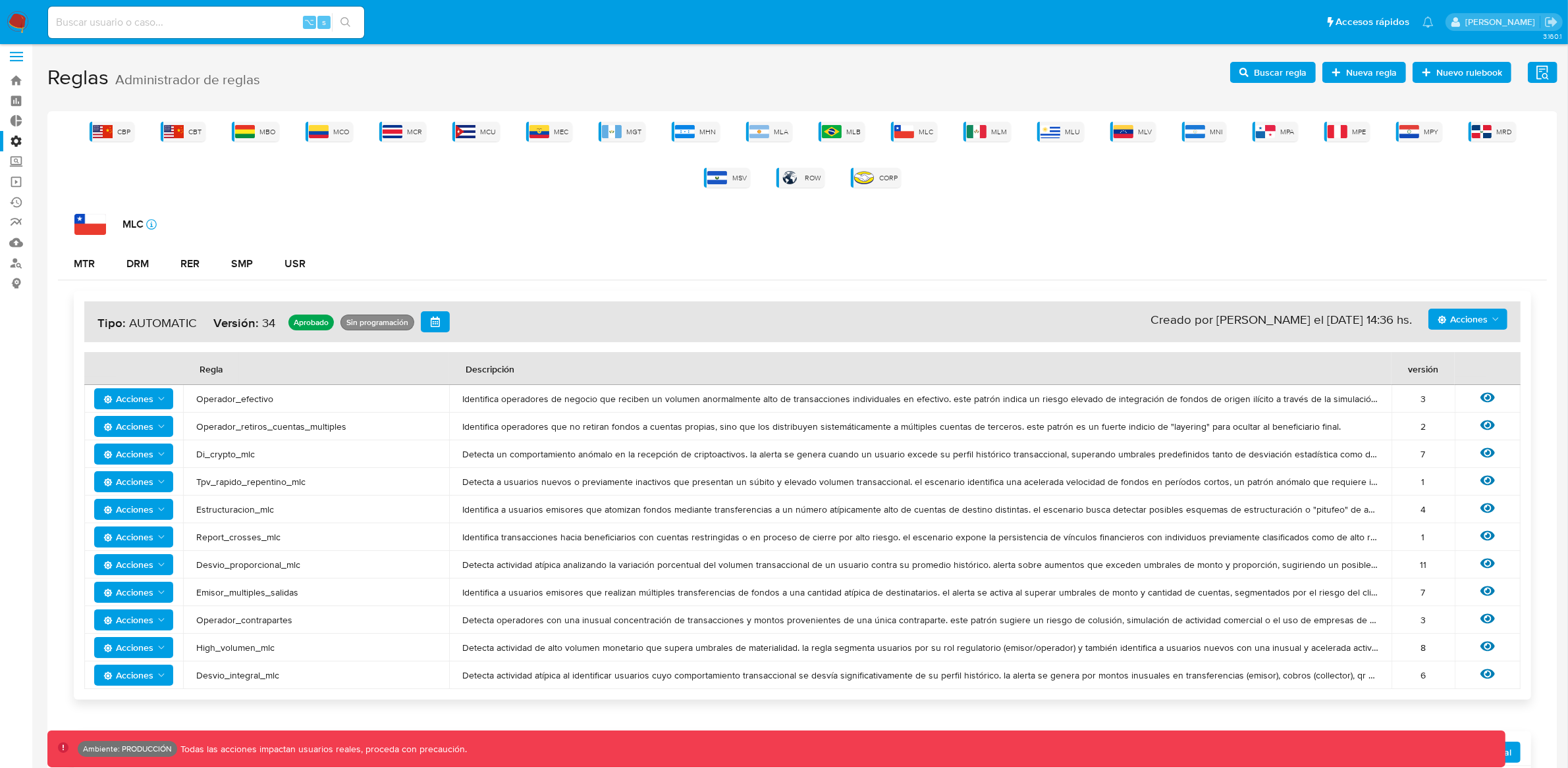
click at [1473, 321] on span "Acciones" at bounding box center [1462, 319] width 50 height 21
click at [1472, 389] on button "Ver historico" at bounding box center [1467, 383] width 118 height 31
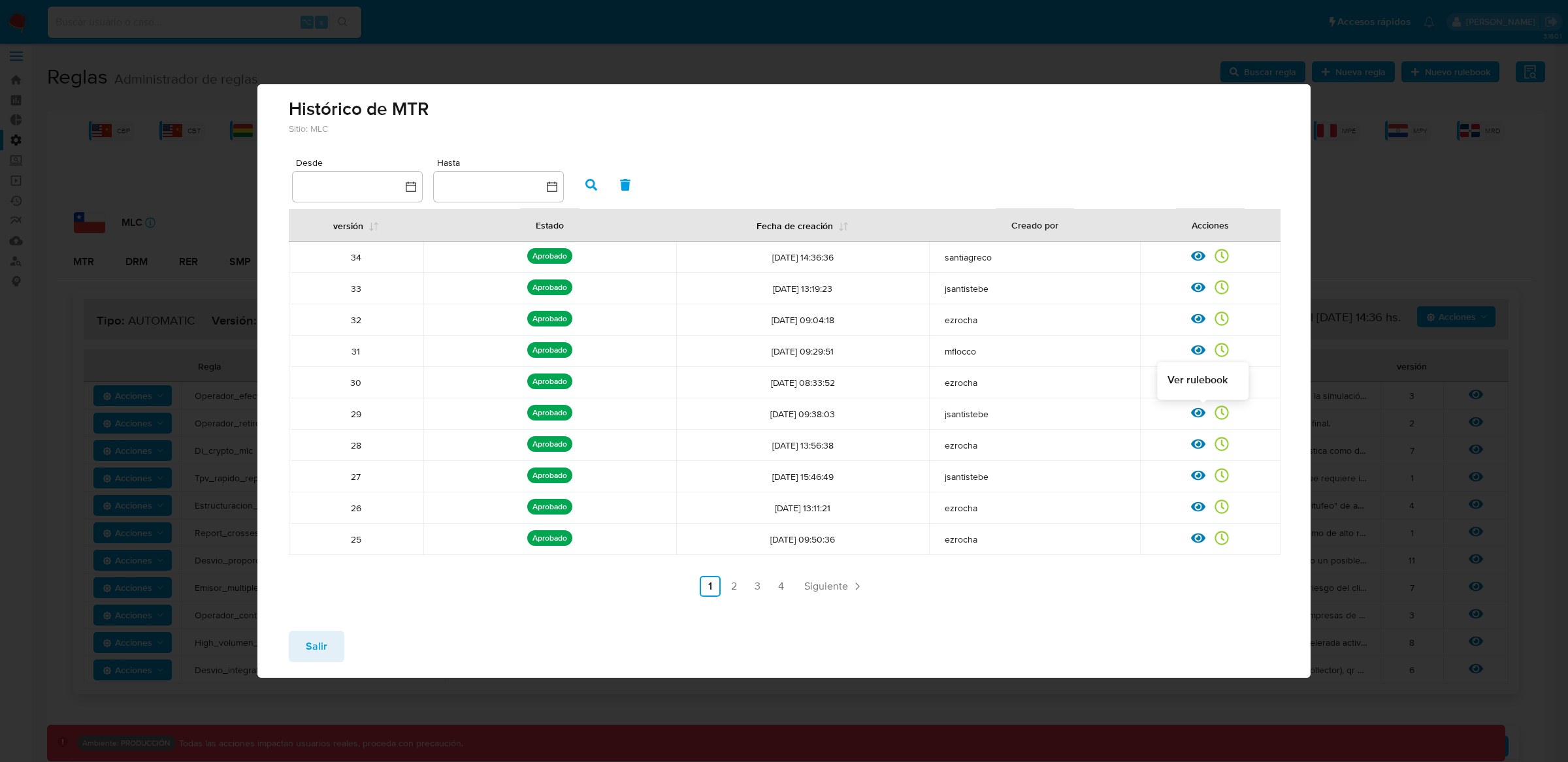
click at [1193, 411] on icon at bounding box center [1198, 412] width 14 height 9
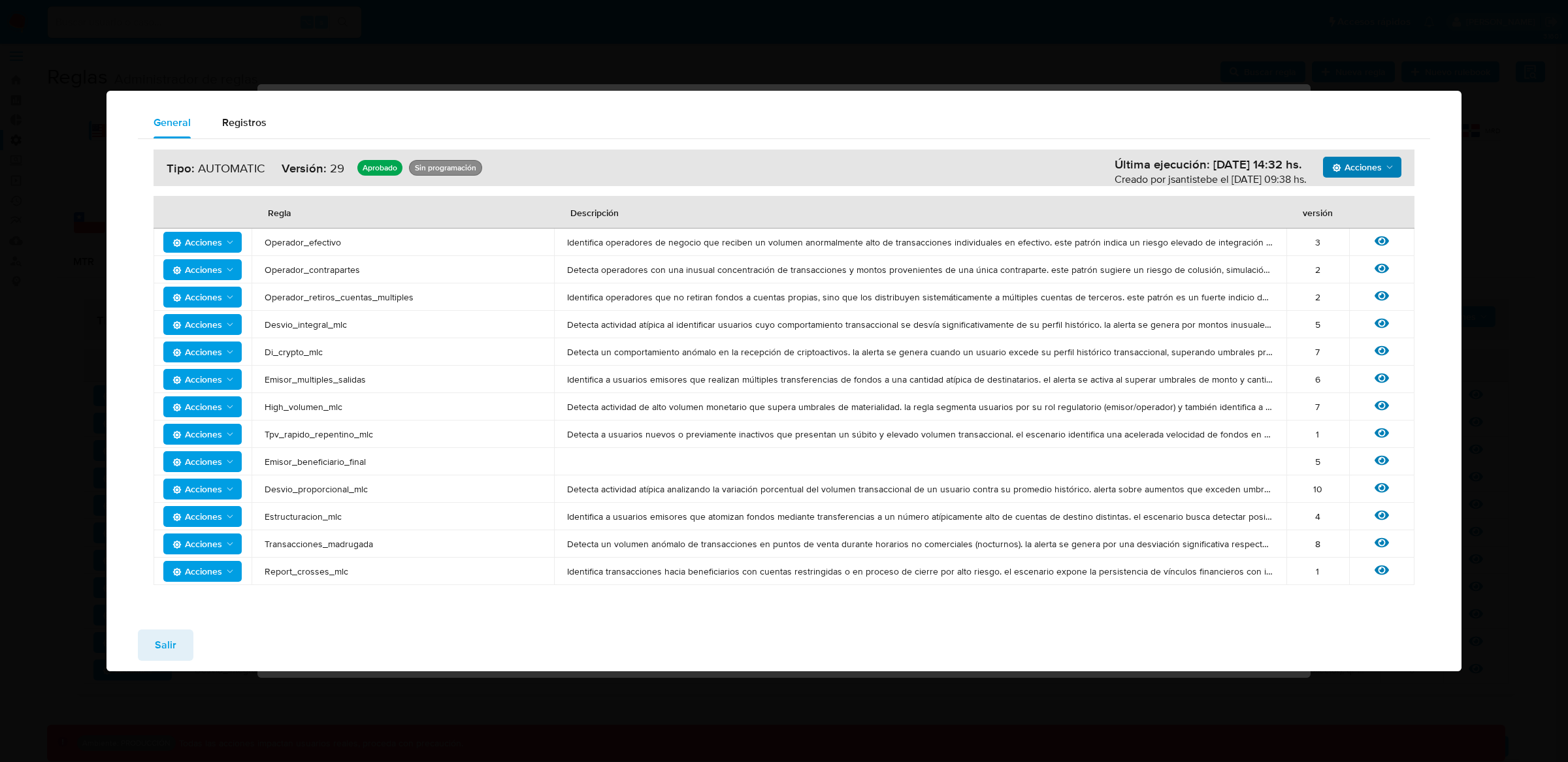
click at [1352, 164] on span "Acciones" at bounding box center [1357, 167] width 50 height 21
click at [1348, 206] on button "Ejecuciones" at bounding box center [1361, 199] width 117 height 31
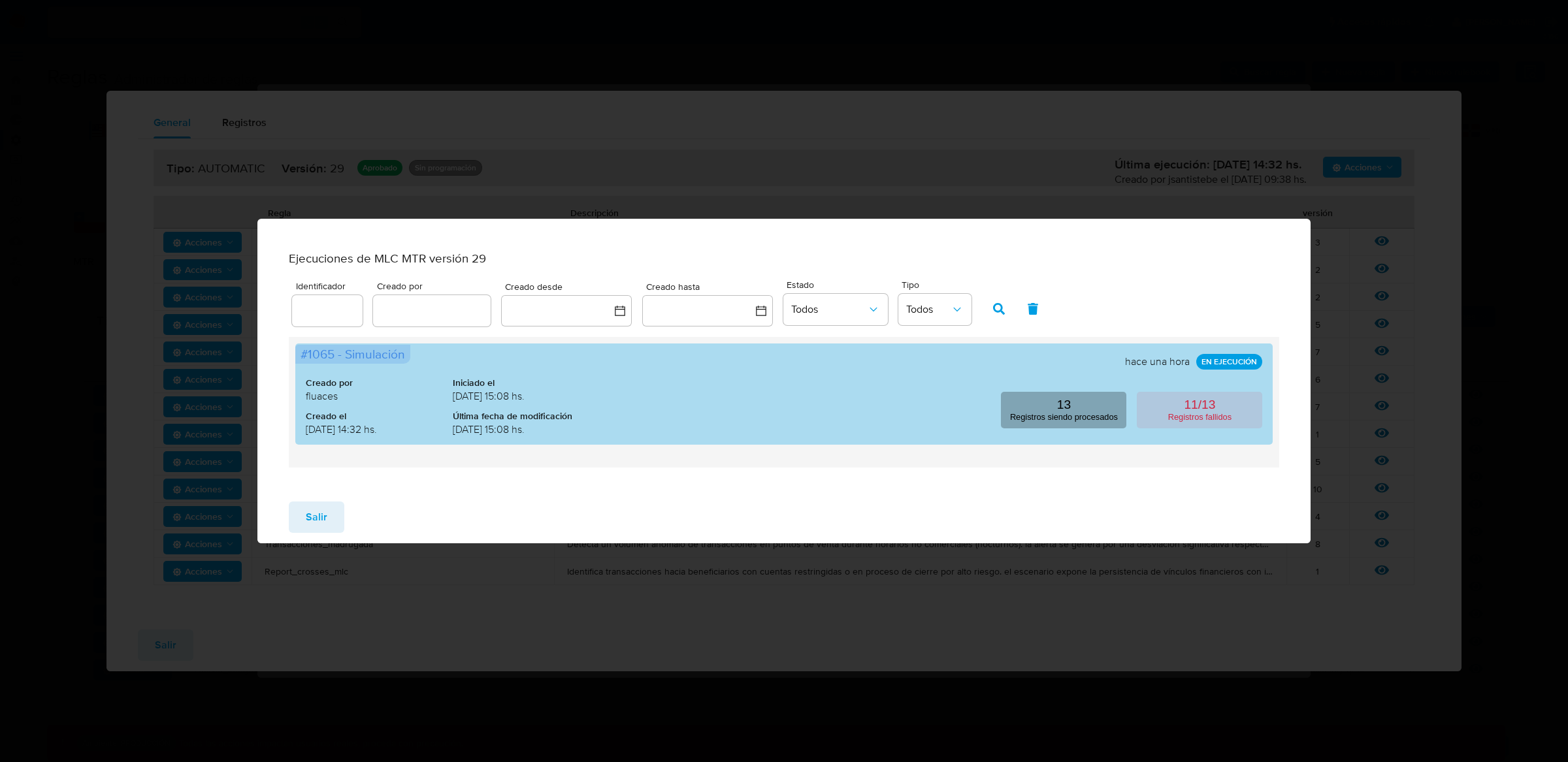
click at [1078, 422] on p "Registros siendo procesados" at bounding box center [1063, 417] width 108 height 9
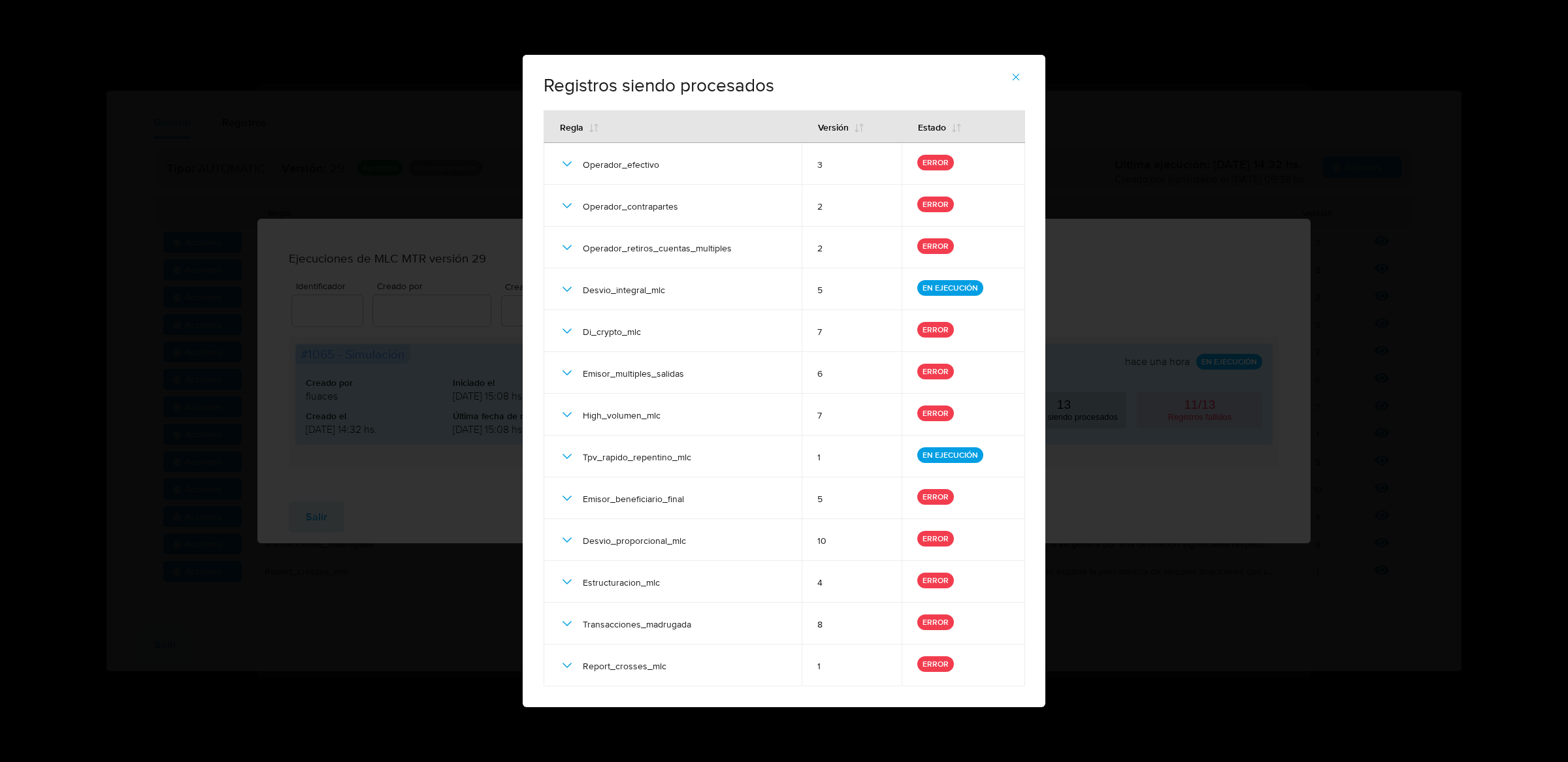
click at [1020, 72] on icon "button" at bounding box center [1016, 77] width 12 height 12
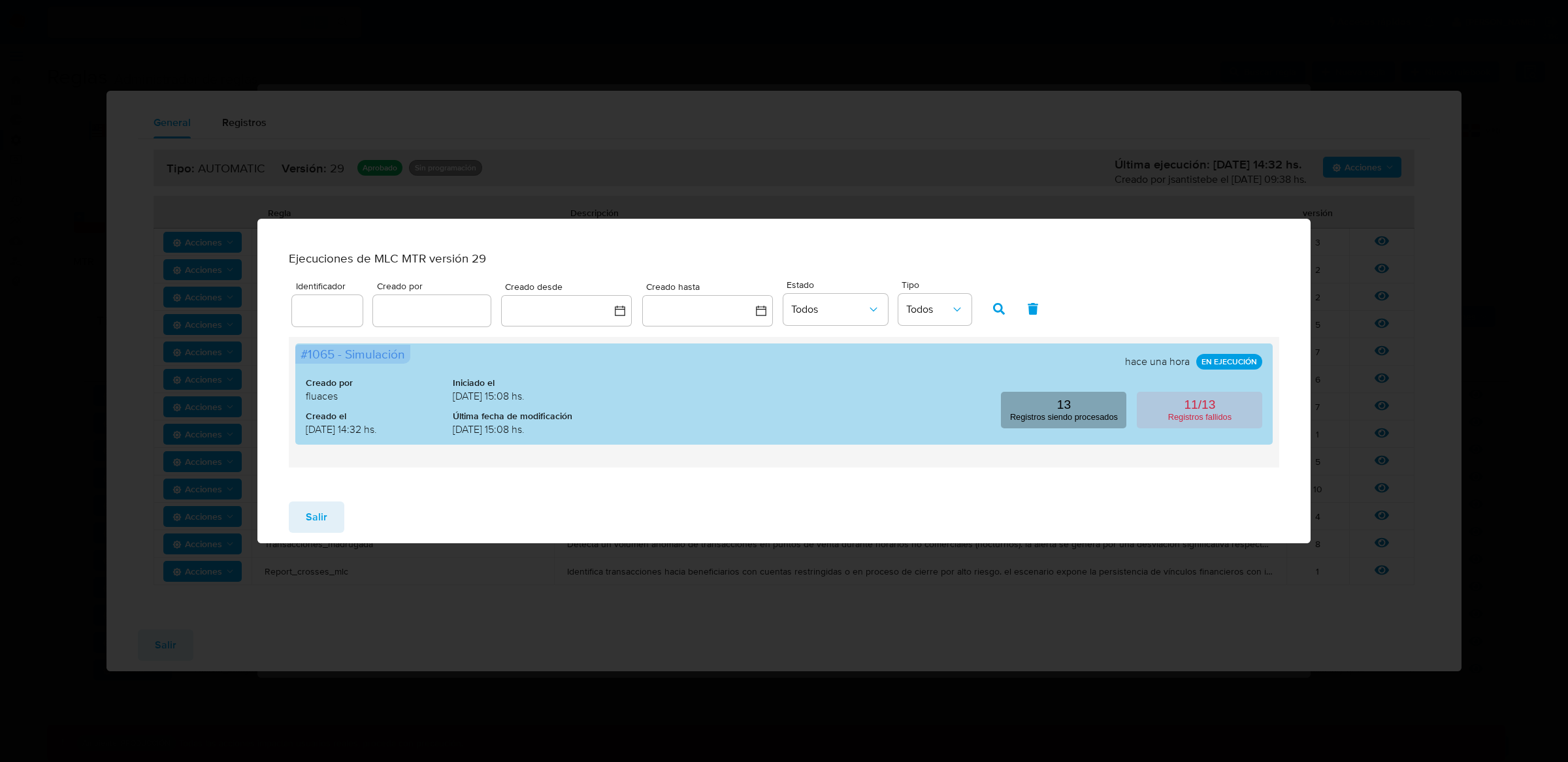
click at [1084, 415] on button "13 Registros siendo procesados" at bounding box center [1063, 410] width 126 height 37
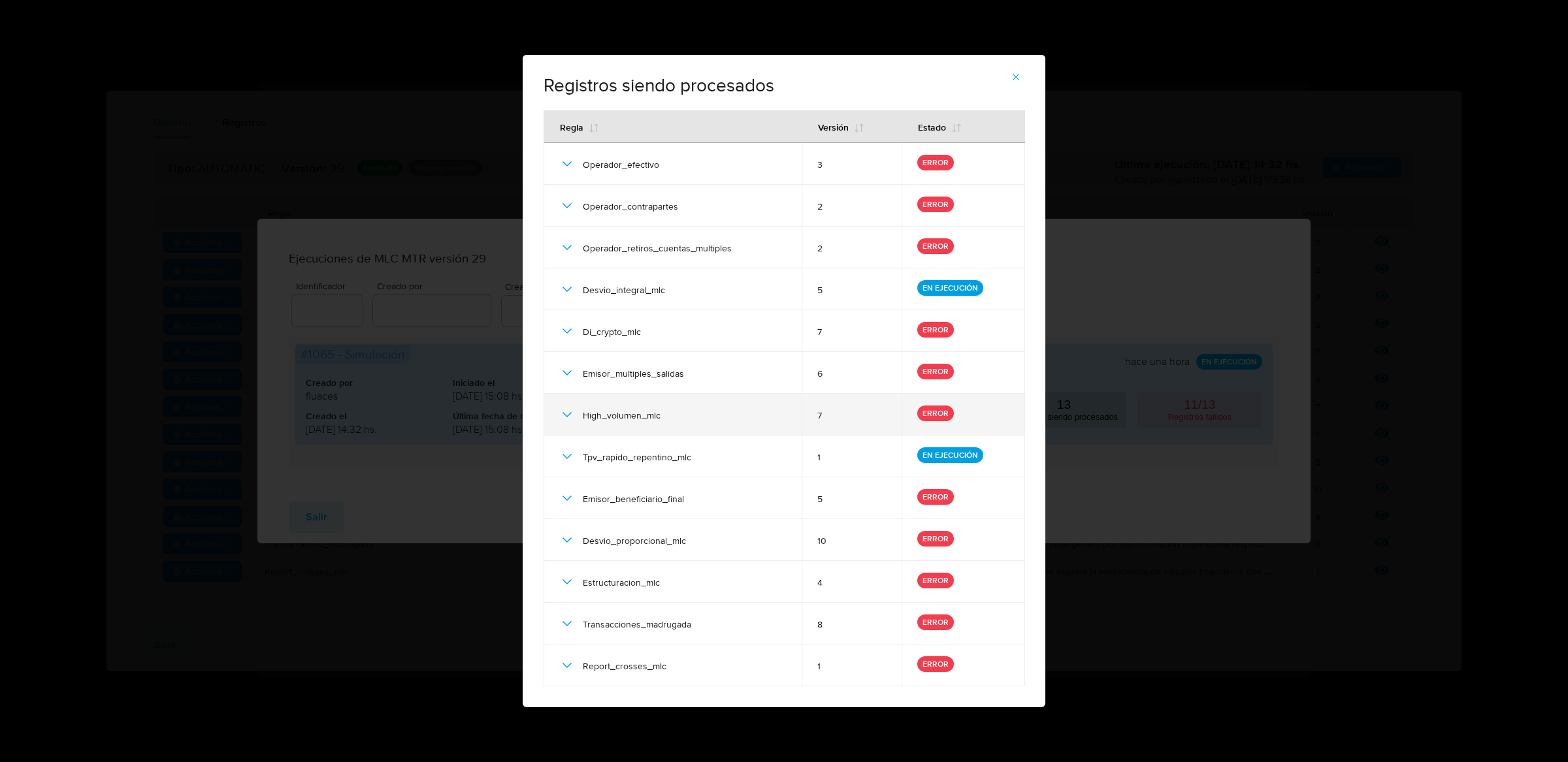
click at [562, 414] on icon at bounding box center [566, 414] width 16 height 16
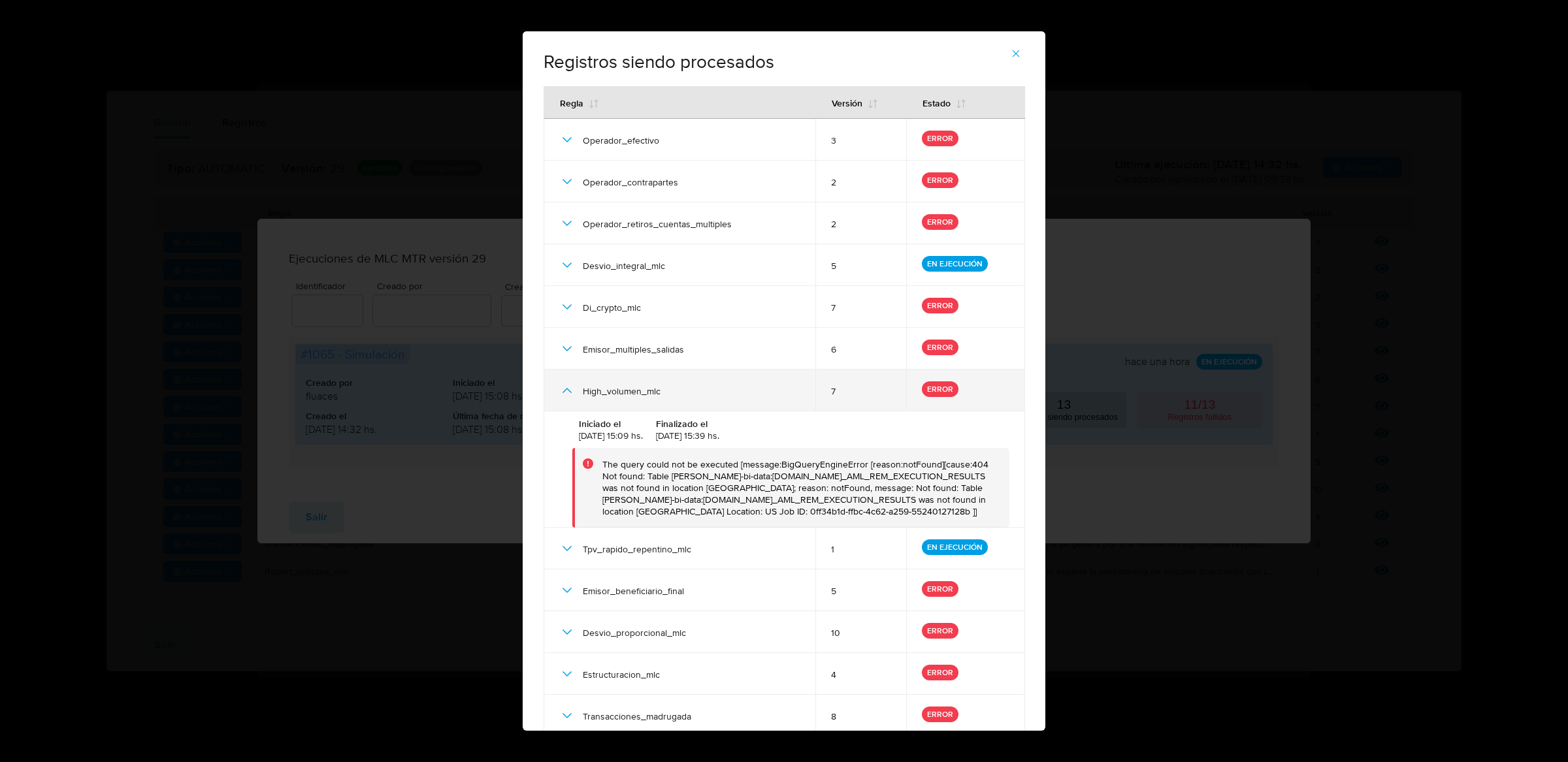
click at [564, 389] on icon at bounding box center [566, 390] width 16 height 16
